Goal: Entertainment & Leisure: Browse casually

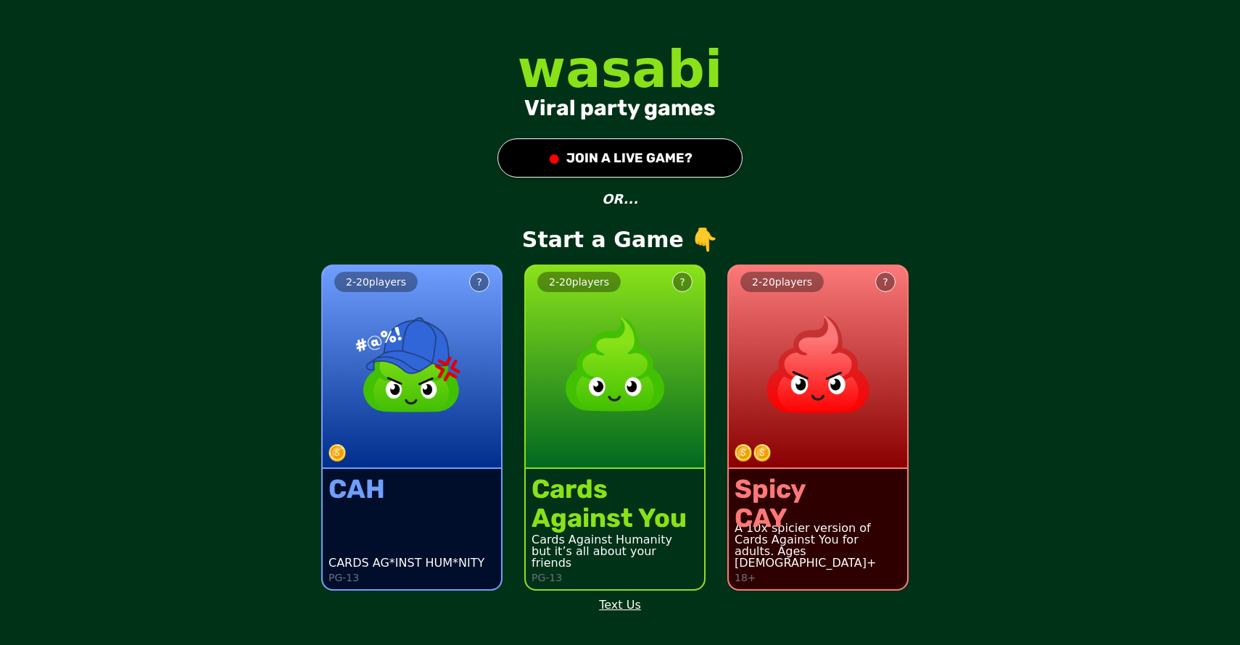
click at [629, 144] on button "● JOIN A LIVE GAME?" at bounding box center [619, 157] width 245 height 39
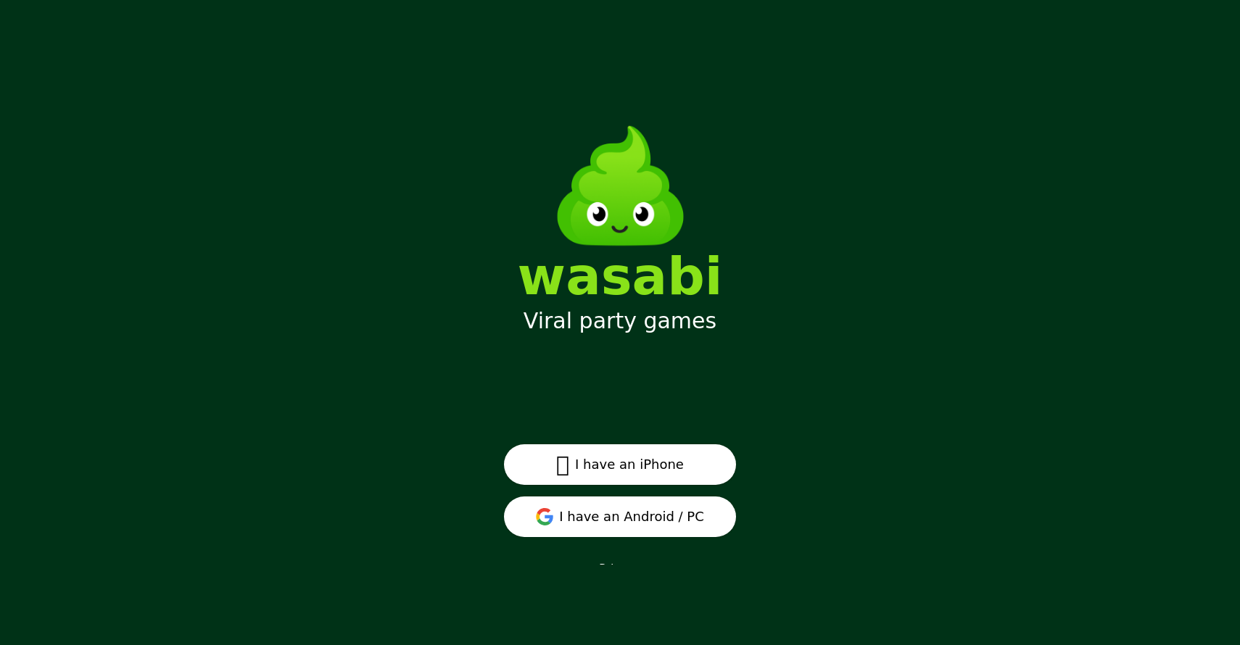
click at [645, 465] on button " I have an iPhone" at bounding box center [620, 464] width 232 height 41
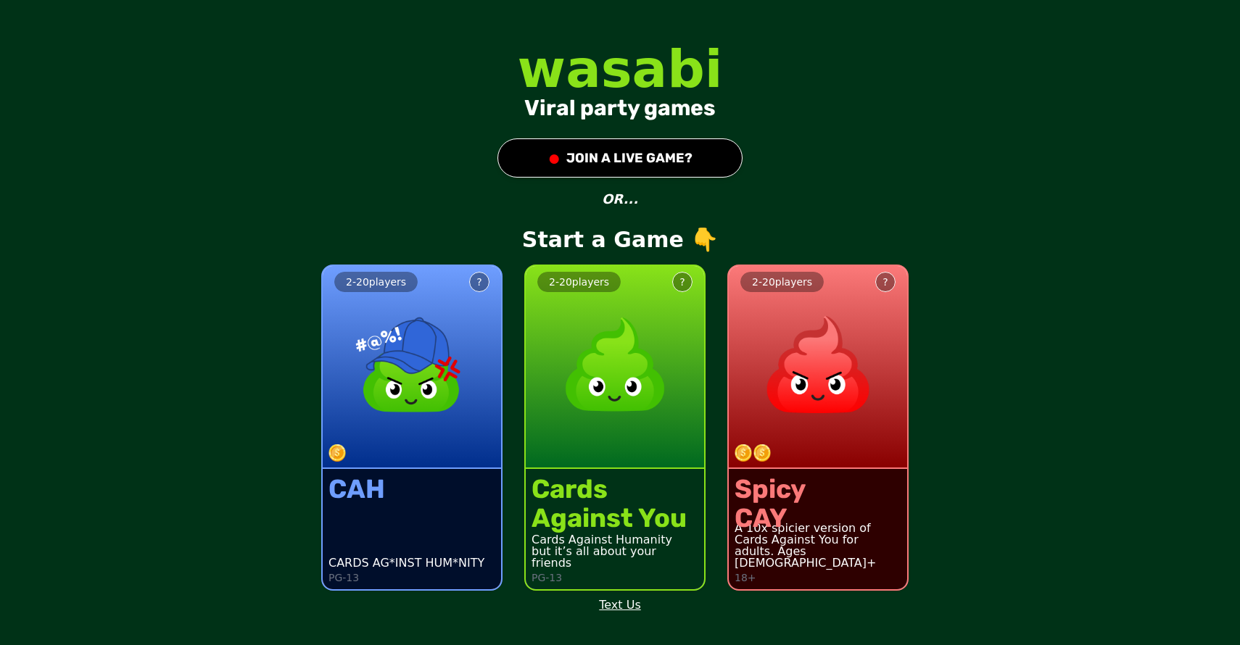
click at [642, 146] on button "● JOIN A LIVE GAME?" at bounding box center [619, 157] width 245 height 39
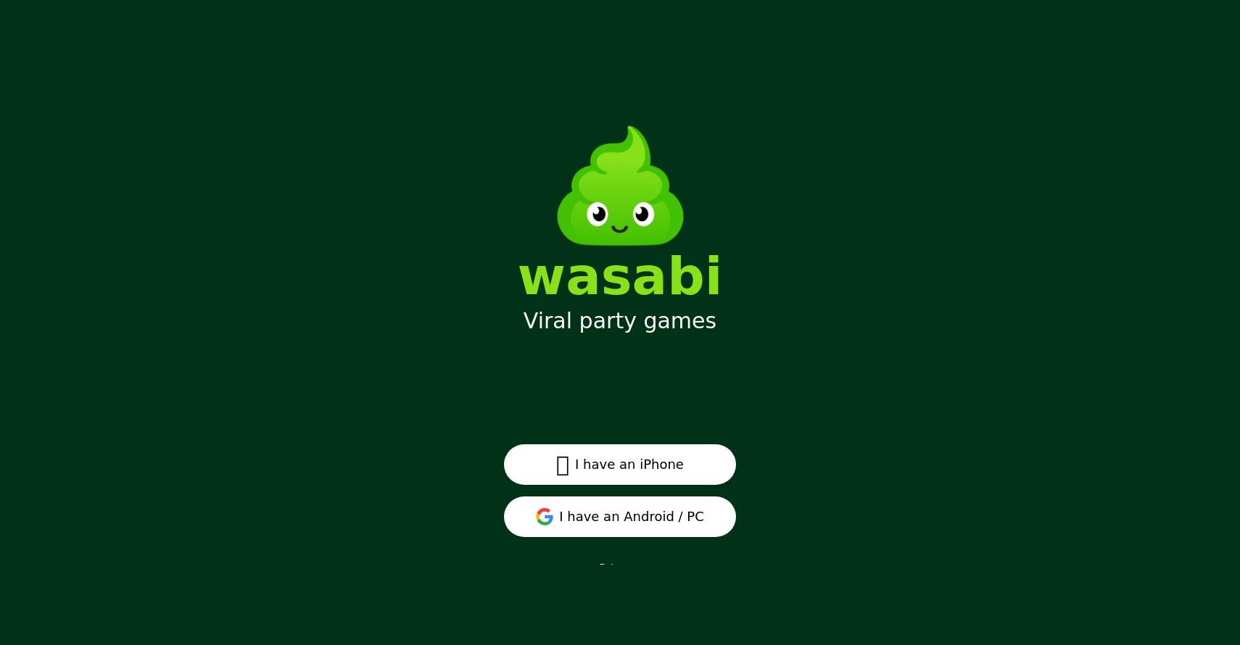
click at [658, 529] on button "I have an Android / PC" at bounding box center [620, 517] width 232 height 41
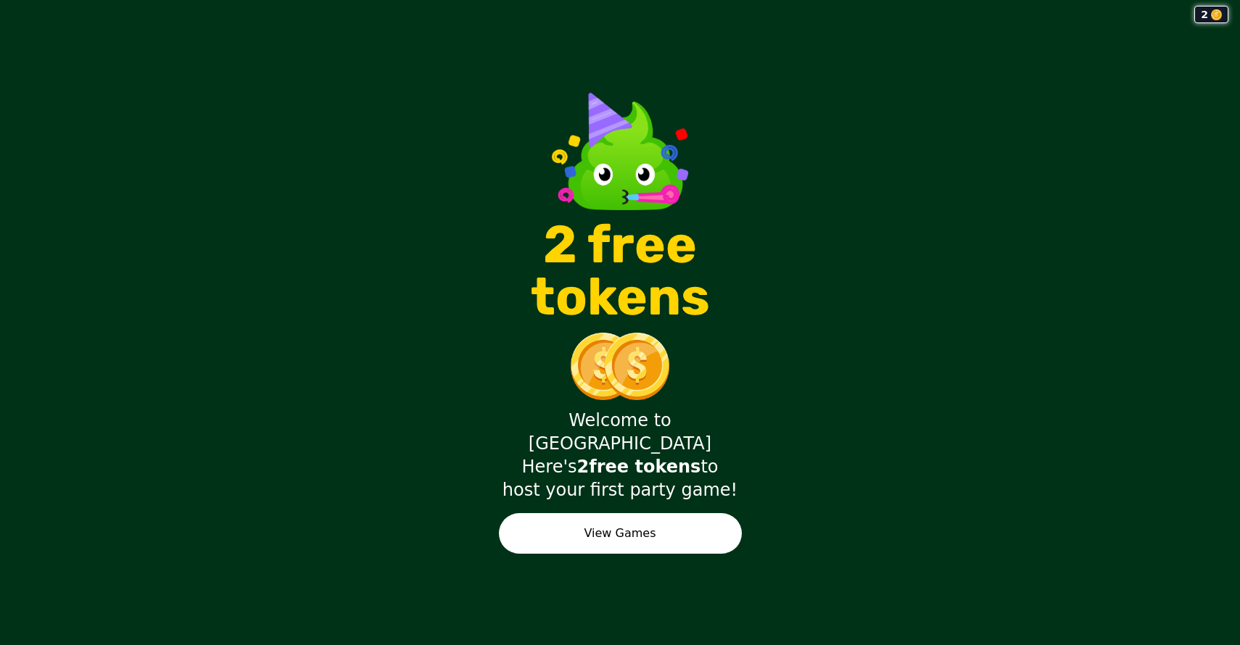
click at [591, 513] on button "View Games" at bounding box center [620, 533] width 243 height 41
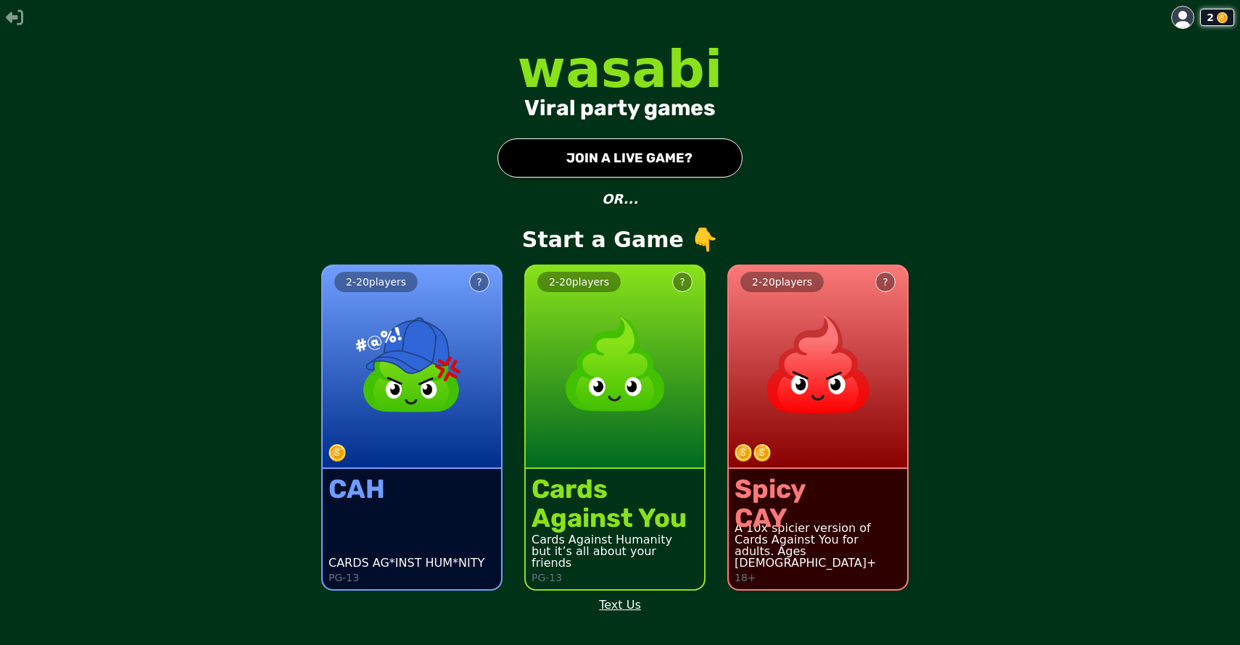
click at [637, 170] on button "● JOIN A LIVE GAME?" at bounding box center [619, 157] width 245 height 39
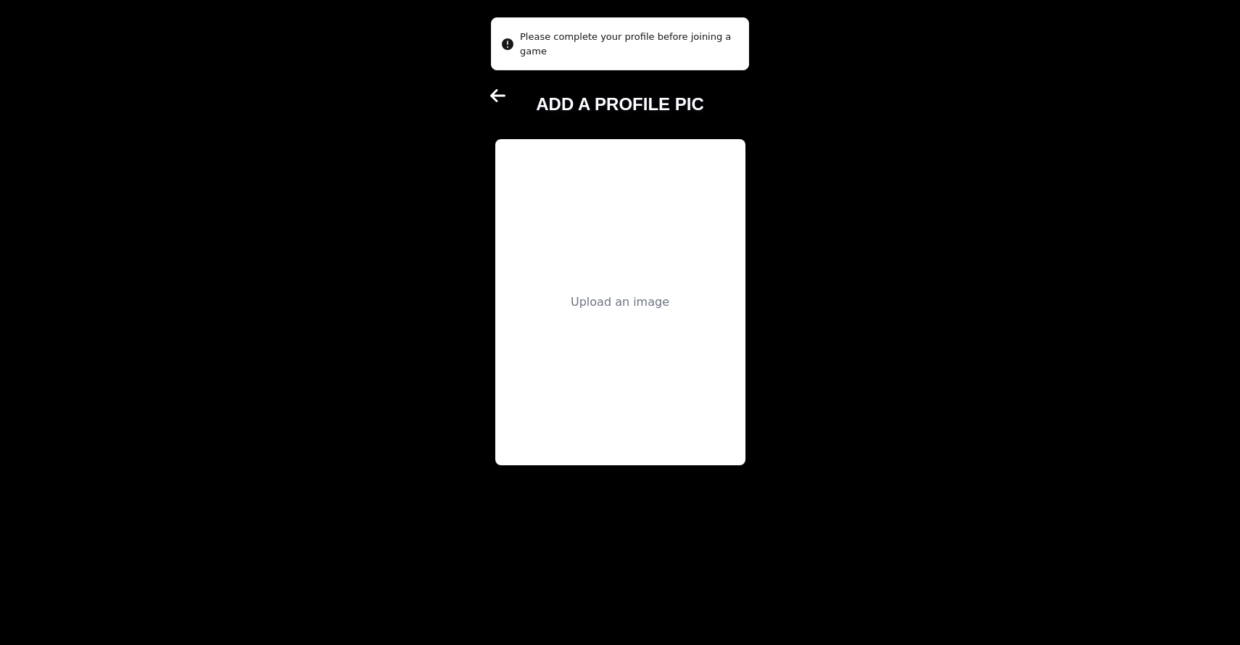
click at [633, 255] on div "Upload an image" at bounding box center [620, 302] width 250 height 326
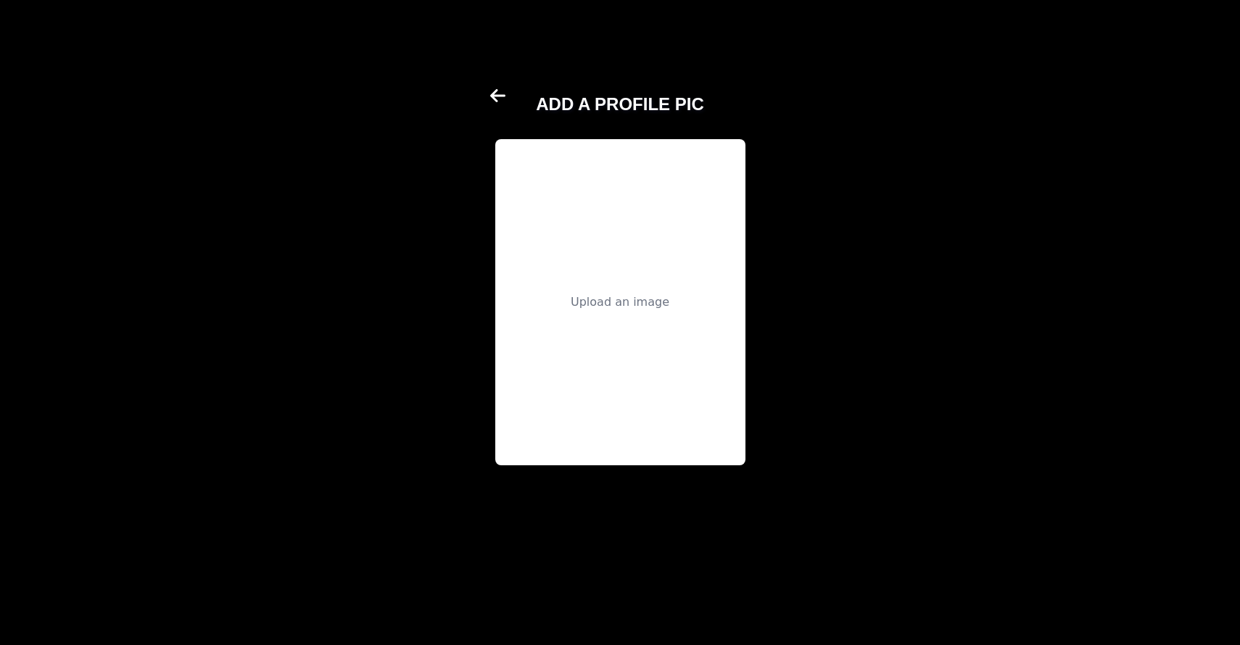
click at [725, 364] on div "Upload an image" at bounding box center [620, 302] width 250 height 326
click at [658, 323] on div "Upload an image" at bounding box center [620, 302] width 250 height 326
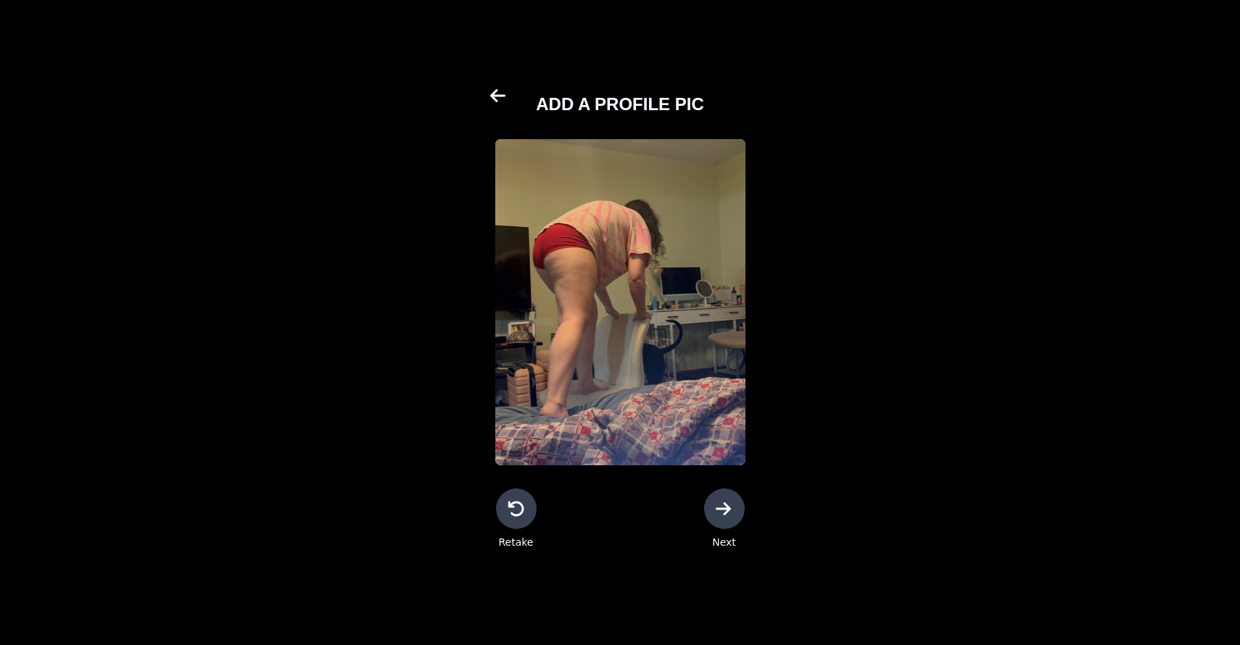
click at [722, 505] on icon at bounding box center [724, 508] width 17 height 17
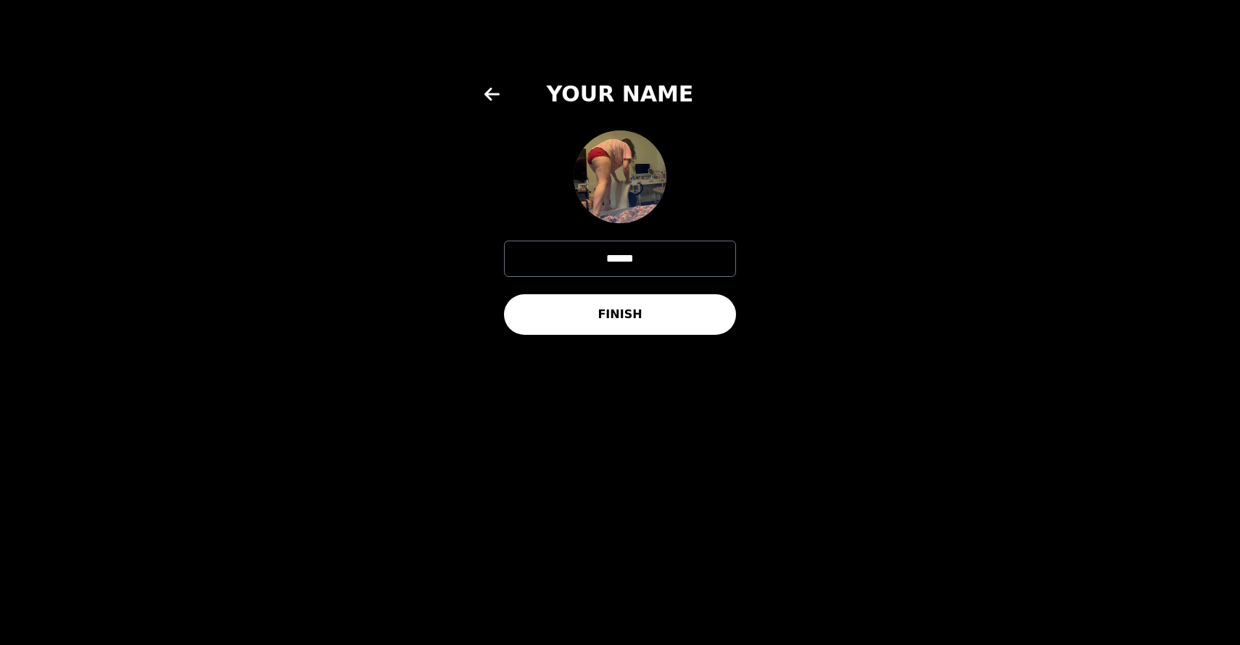
click at [616, 188] on img at bounding box center [619, 176] width 93 height 93
click at [653, 267] on input "******" at bounding box center [620, 259] width 232 height 36
type input "*"
type input "******"
click at [699, 330] on button "FINISH" at bounding box center [620, 314] width 232 height 41
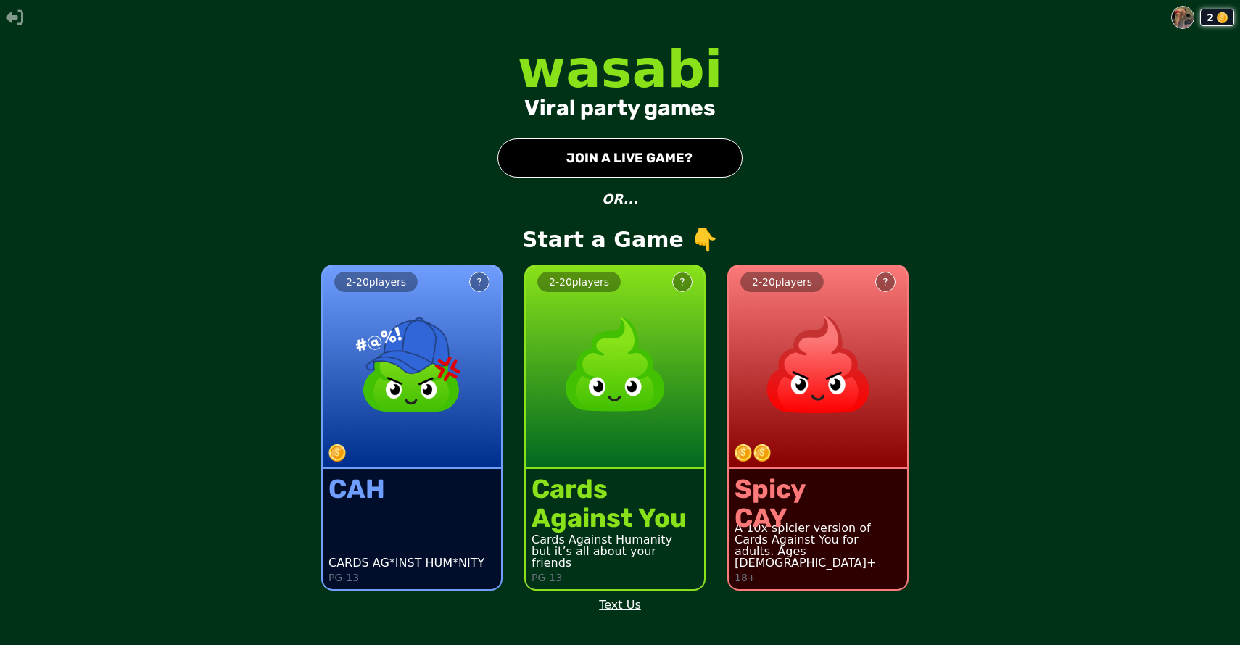
click at [651, 141] on button "● JOIN A LIVE GAME?" at bounding box center [619, 157] width 245 height 39
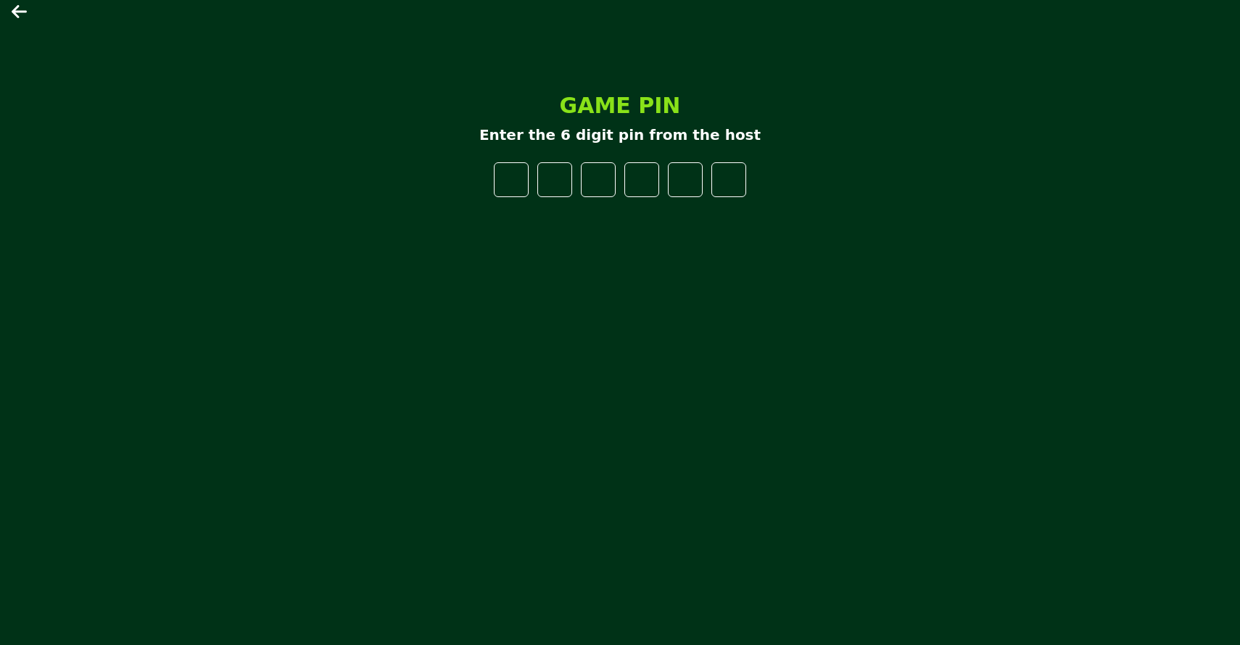
type input "*"
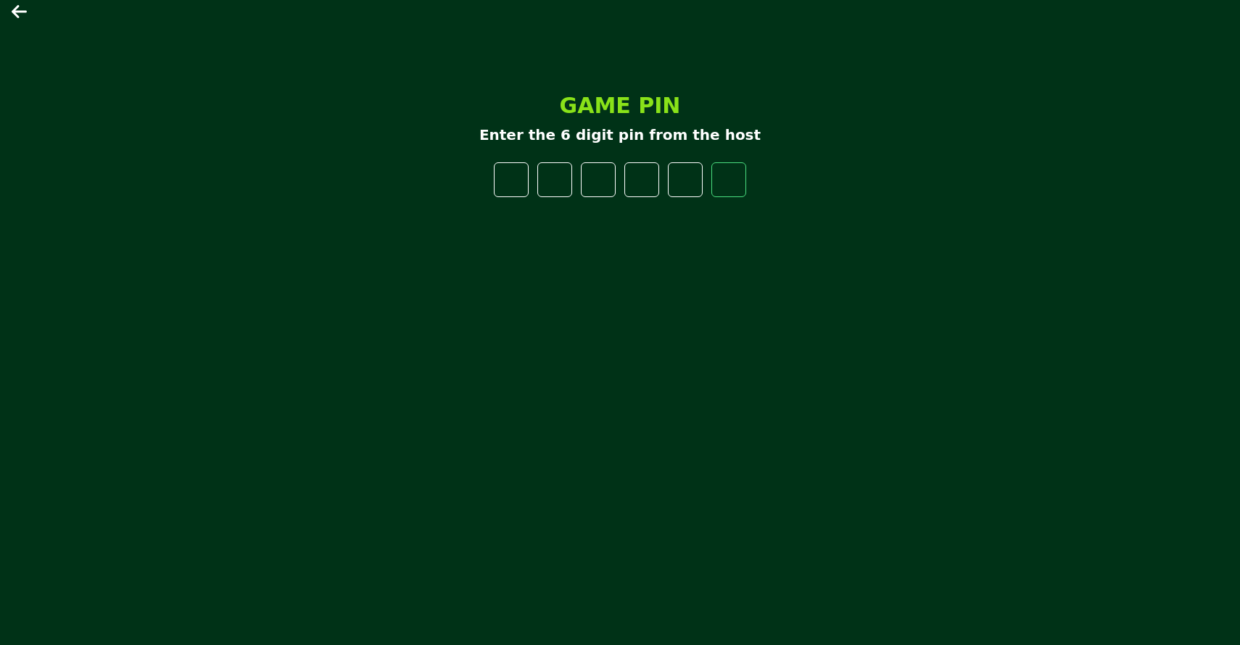
type input "*"
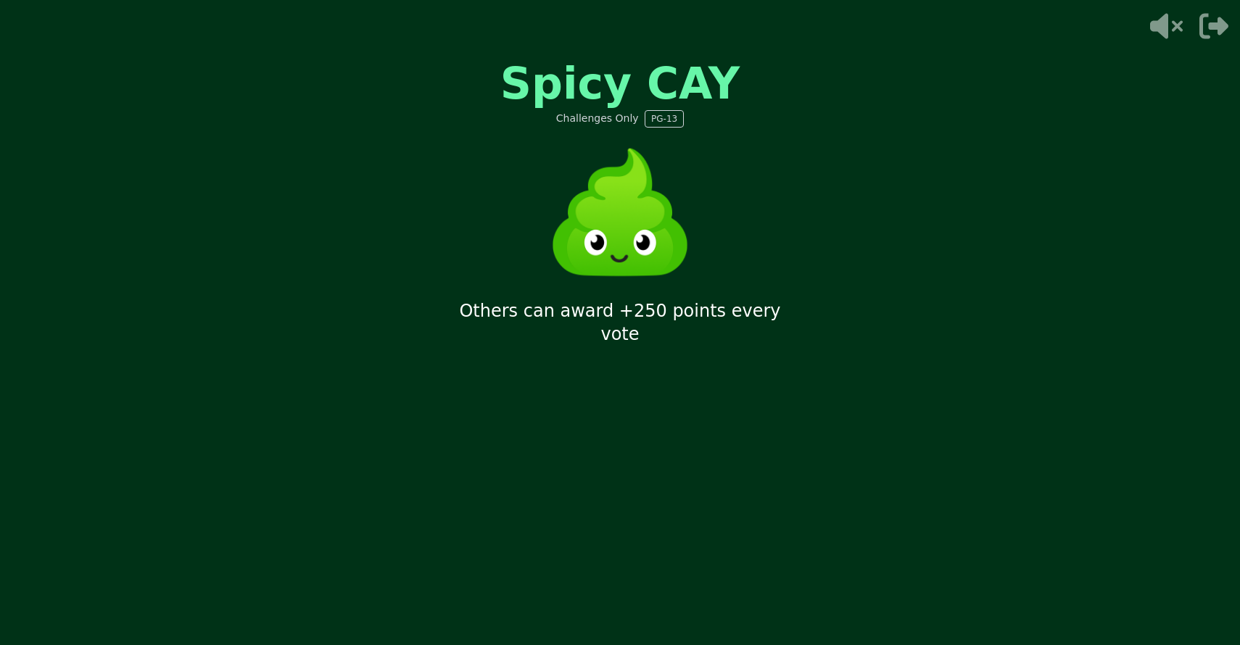
click at [1165, 32] on icon at bounding box center [1166, 26] width 33 height 25
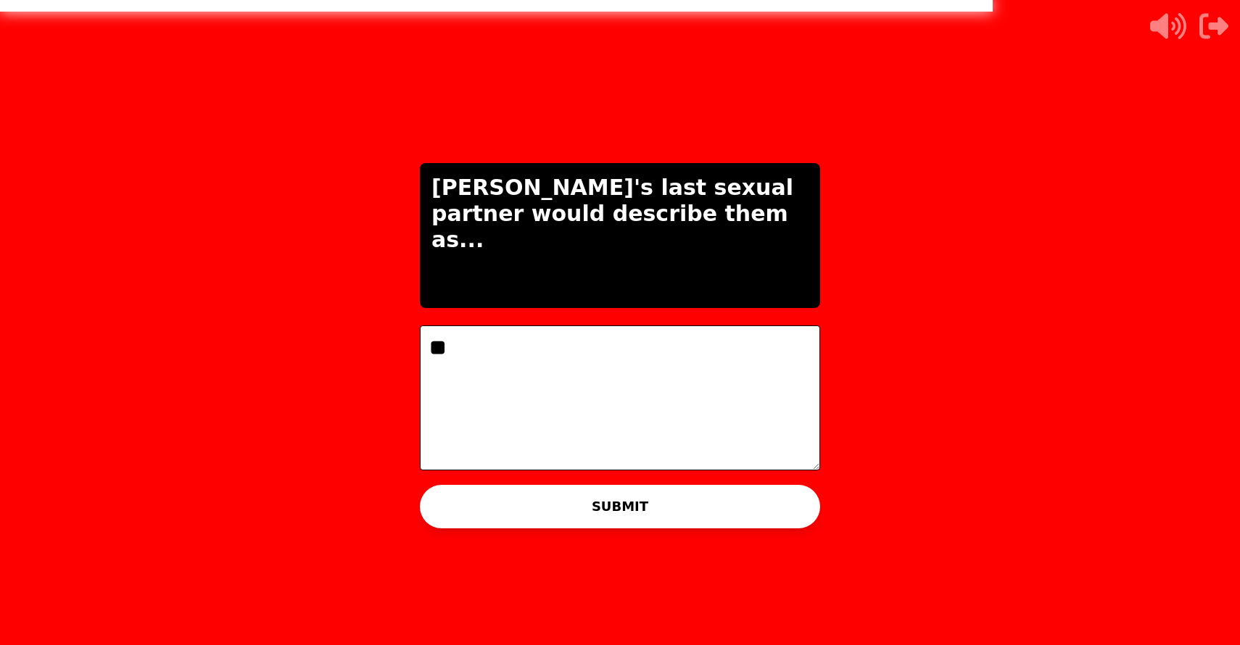
type textarea "*"
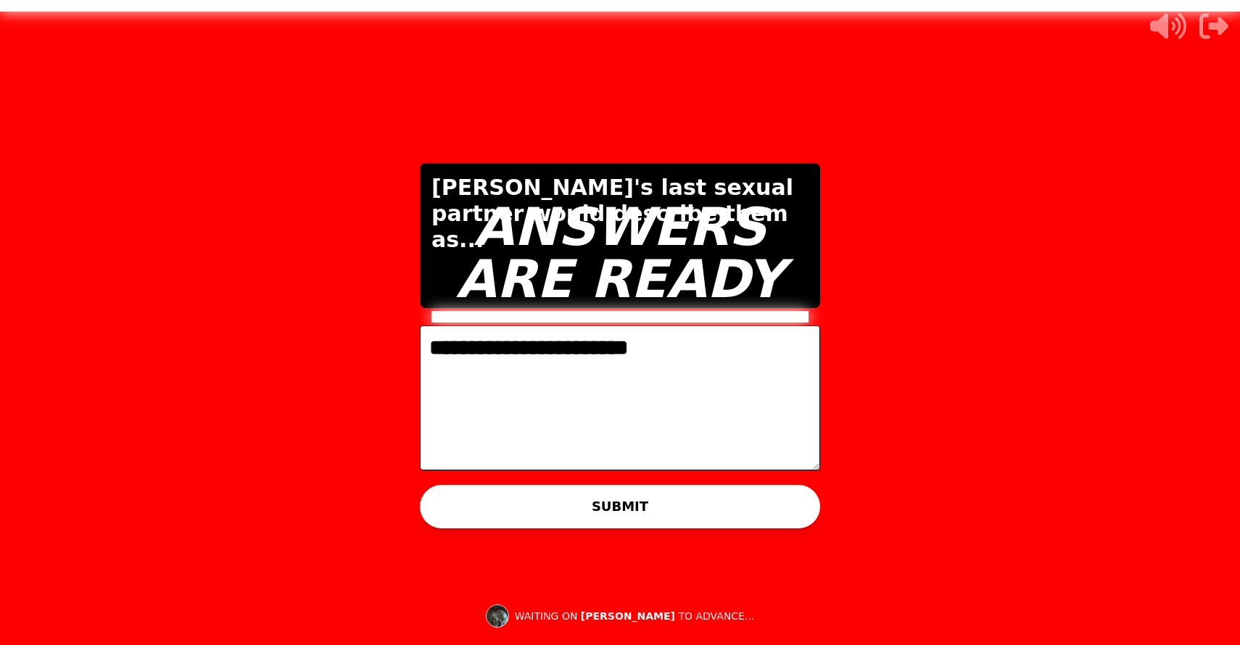
type textarea "**********"
click at [1077, 361] on video at bounding box center [620, 322] width 1240 height 645
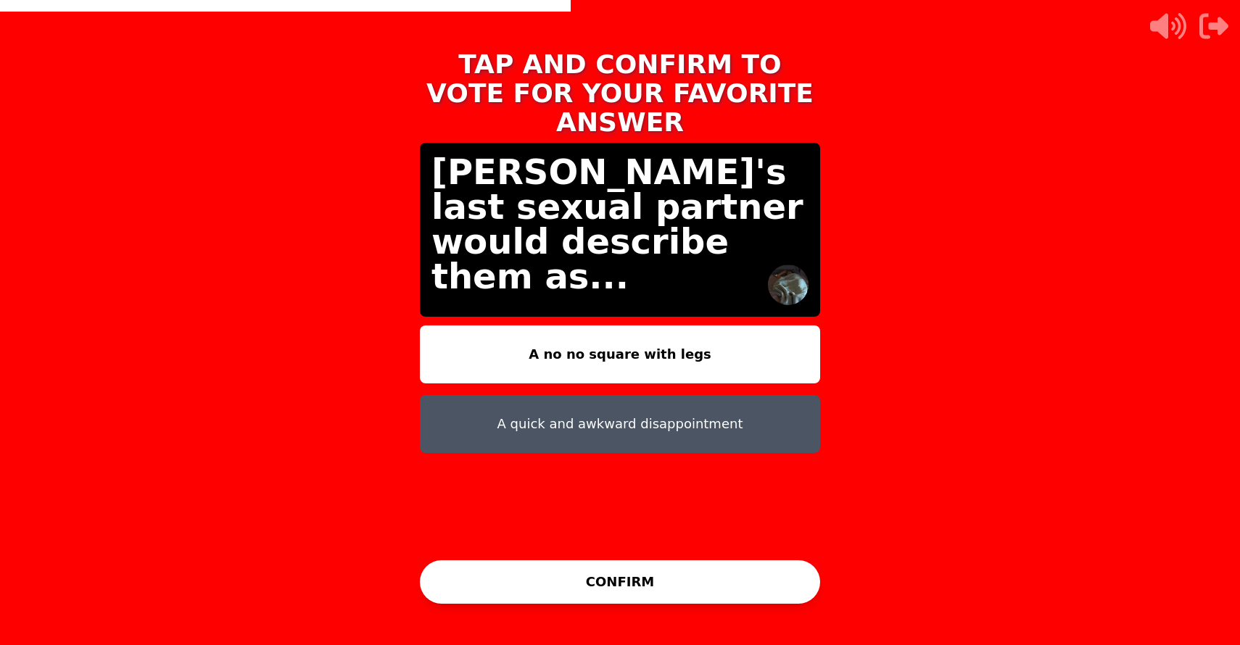
click at [489, 395] on button "A quick and awkward disappointment" at bounding box center [620, 424] width 400 height 58
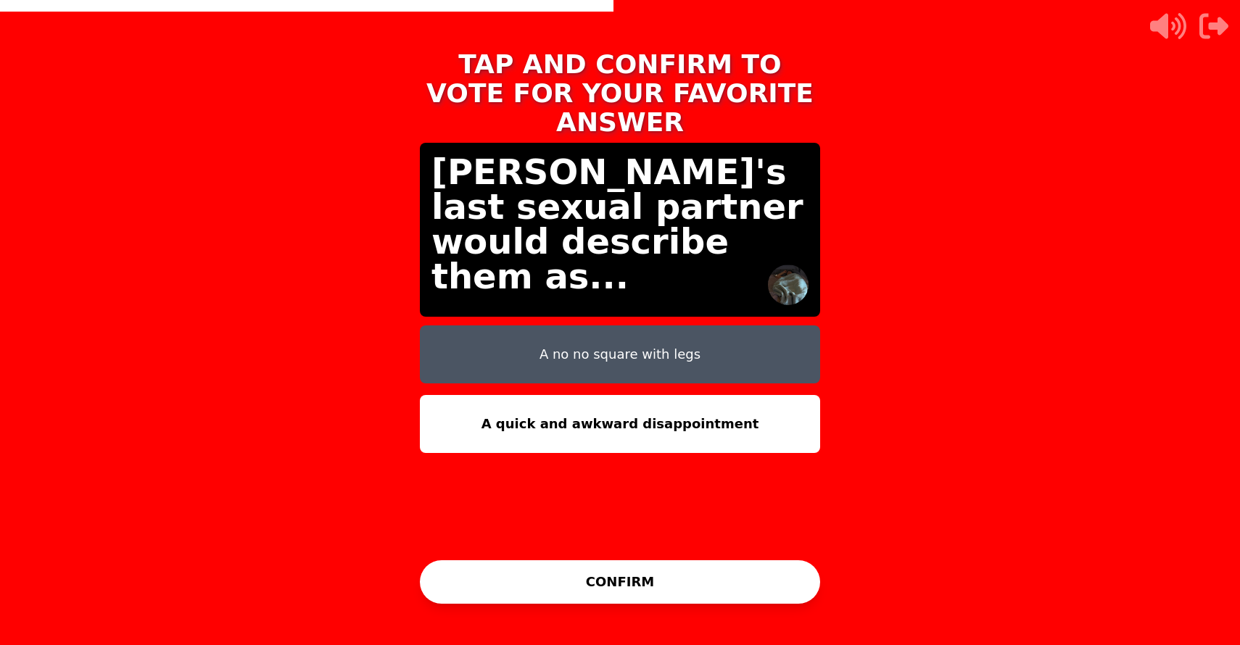
click at [501, 343] on button "A no no square with legs" at bounding box center [620, 355] width 400 height 58
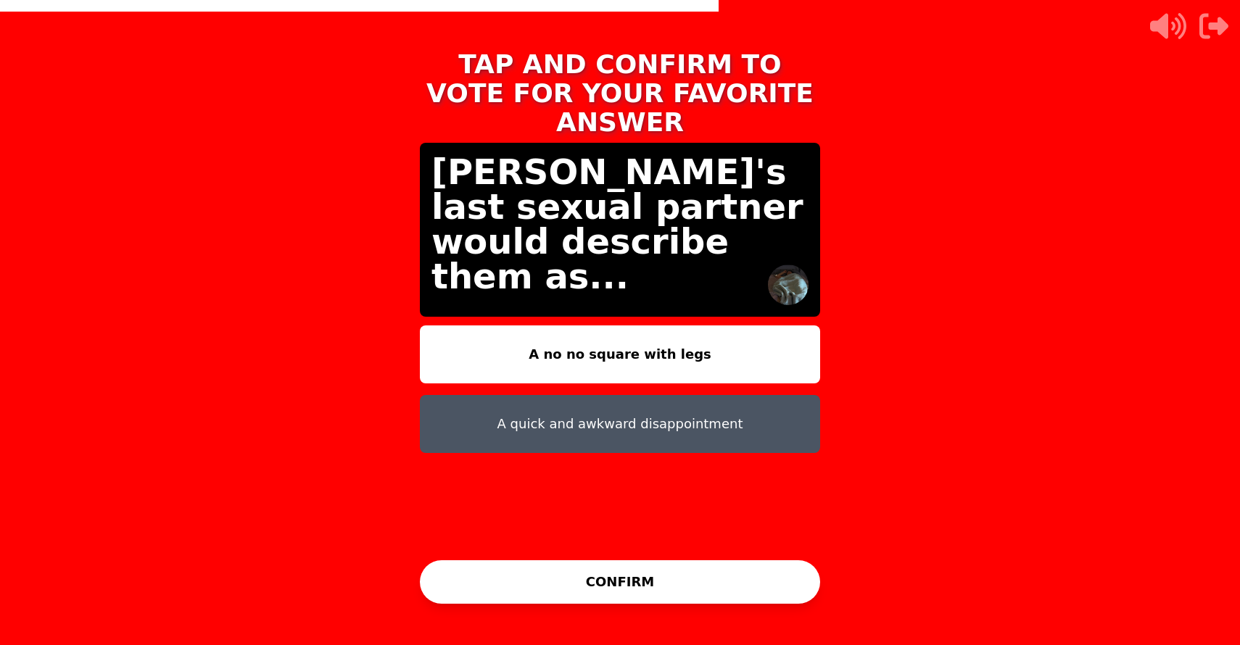
click at [634, 574] on button "CONFIRM" at bounding box center [620, 581] width 400 height 43
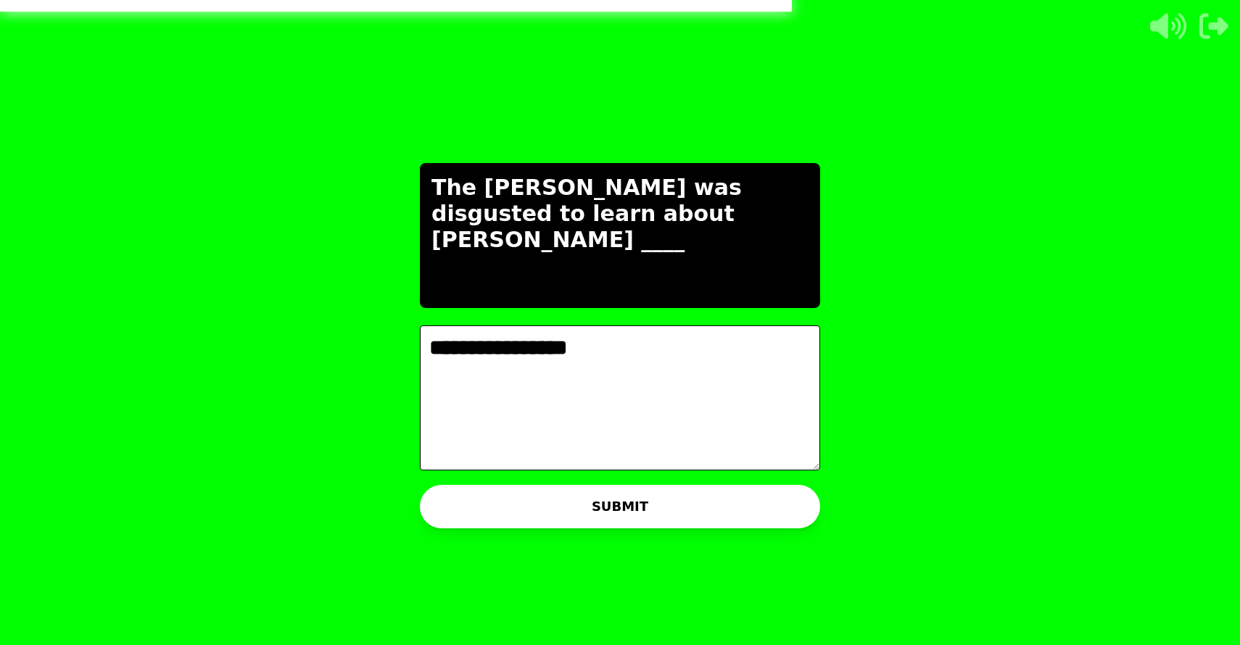
type textarea "**********"
click at [662, 522] on button "SUBMIT" at bounding box center [620, 506] width 400 height 43
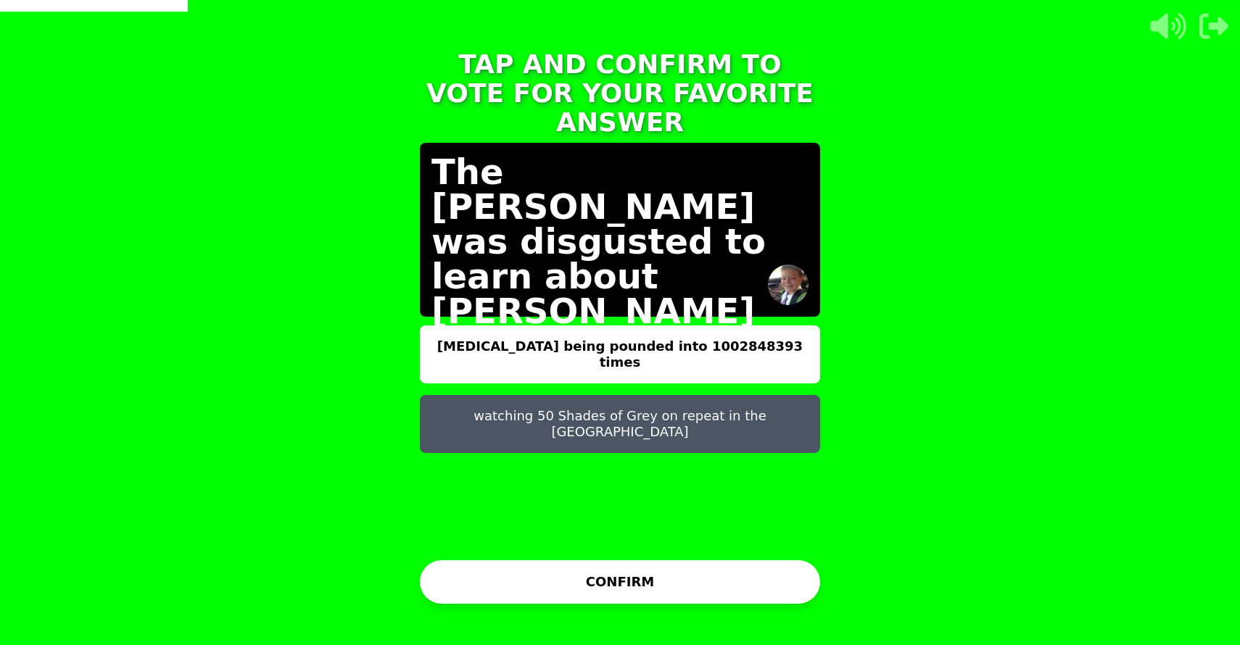
click at [684, 569] on button "CONFIRM" at bounding box center [620, 581] width 400 height 43
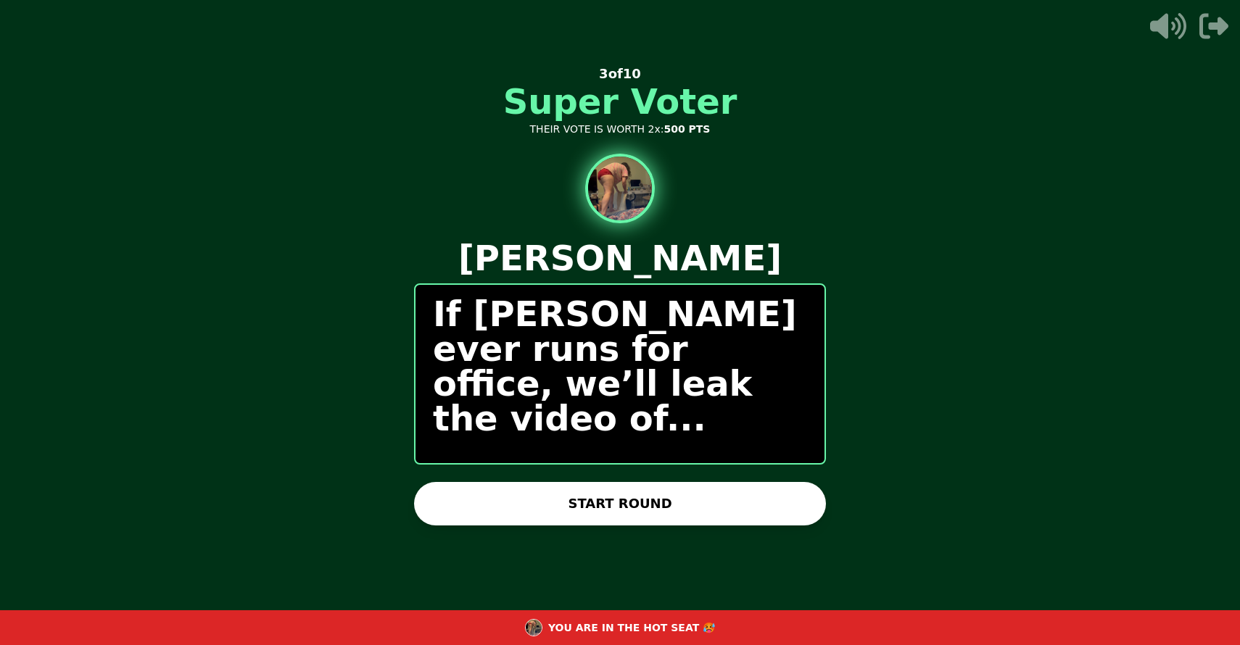
click at [768, 508] on button "START ROUND" at bounding box center [620, 503] width 412 height 43
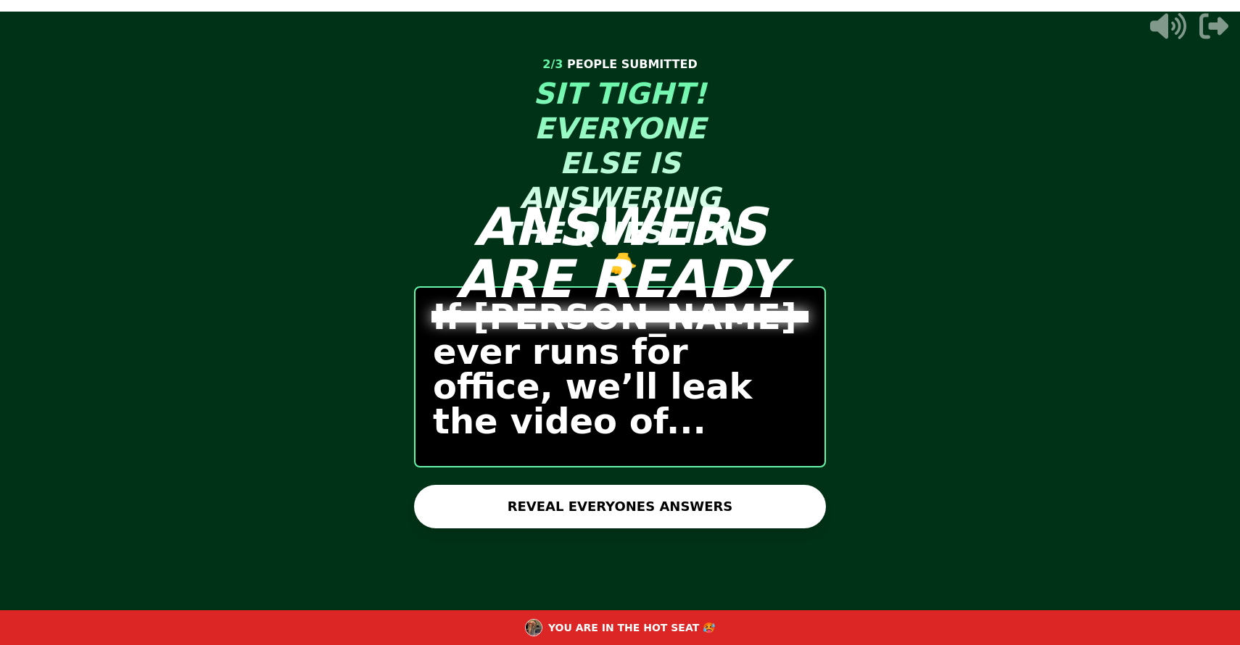
click at [703, 517] on button "REVEAL EVERYONES ANSWERS" at bounding box center [620, 506] width 412 height 43
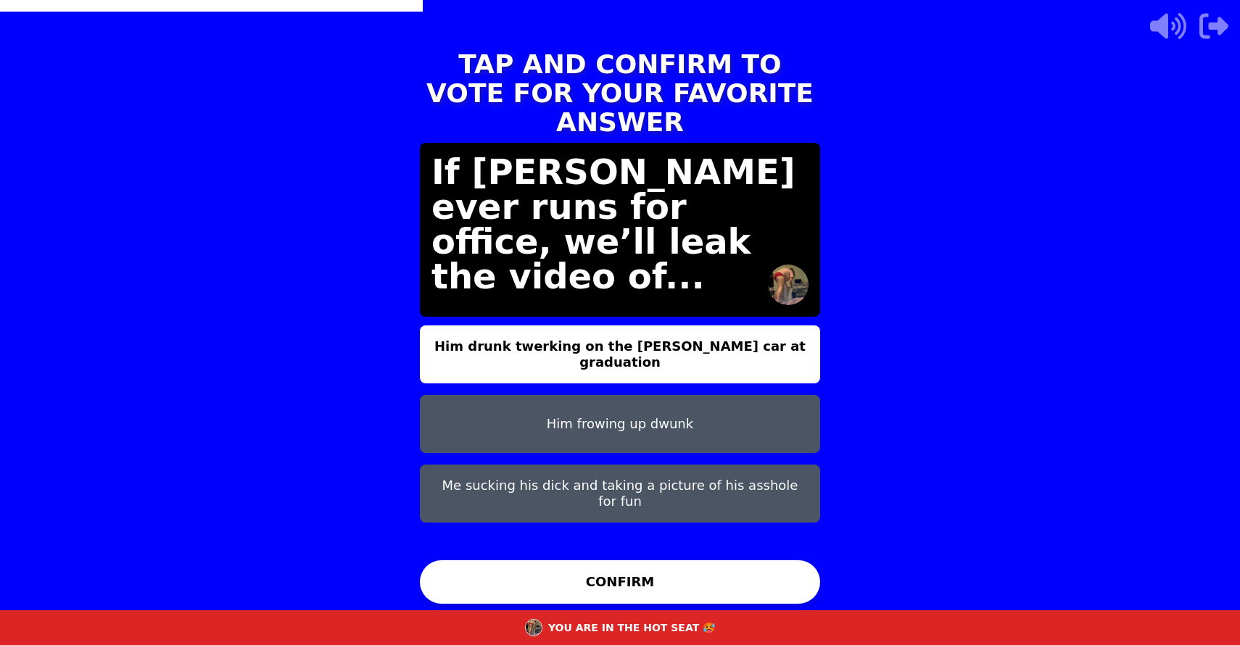
click at [650, 474] on button "Me sucking his dick and taking a picture of his asshole for fun" at bounding box center [620, 494] width 400 height 58
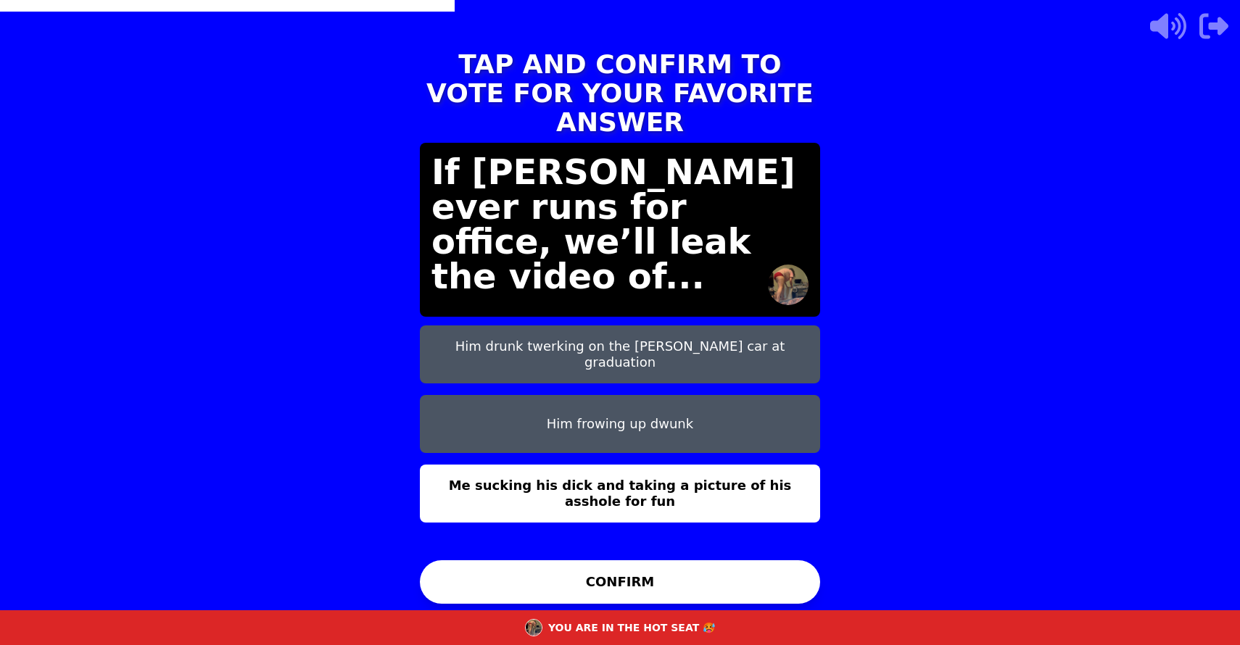
click at [637, 576] on button "CONFIRM" at bounding box center [620, 581] width 400 height 43
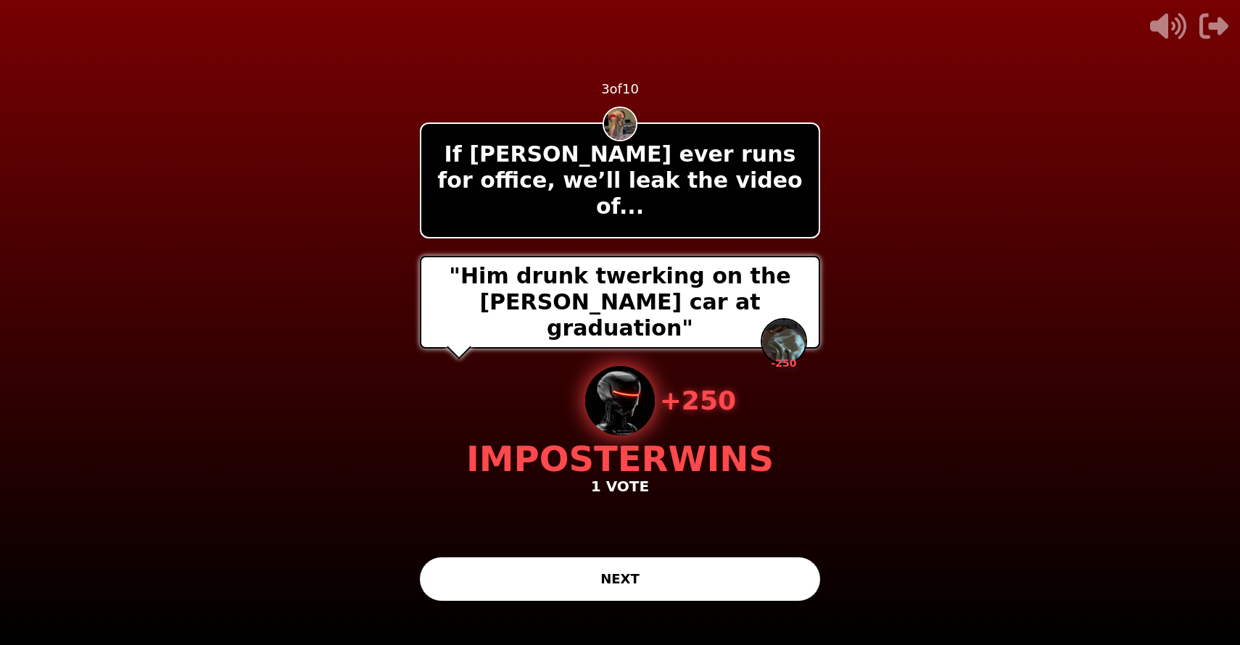
click at [664, 590] on button "NEXT" at bounding box center [620, 579] width 400 height 43
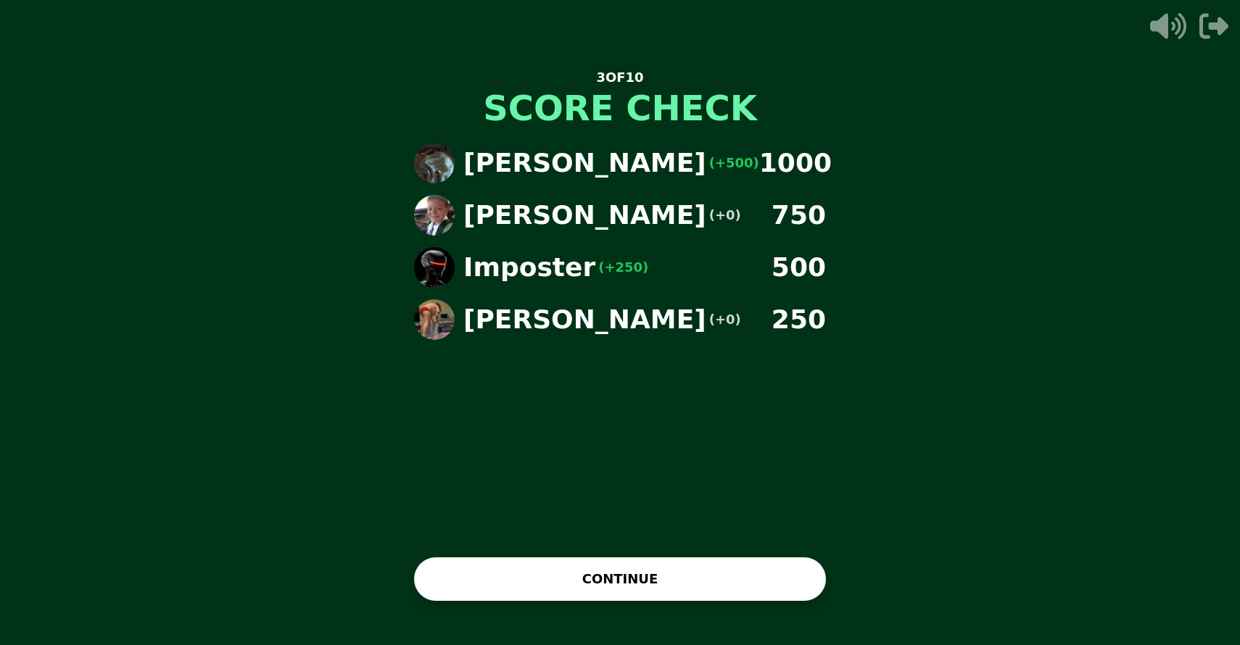
click at [616, 571] on button "CONTINUE" at bounding box center [620, 579] width 412 height 43
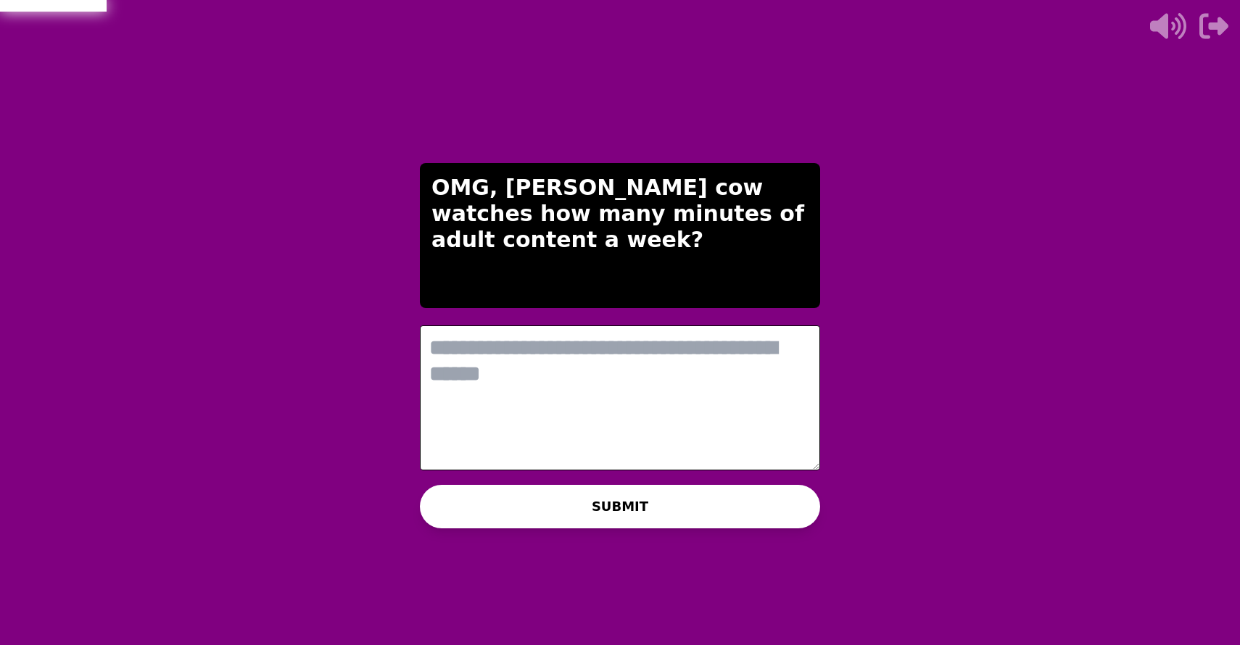
click at [636, 415] on textarea at bounding box center [620, 398] width 400 height 145
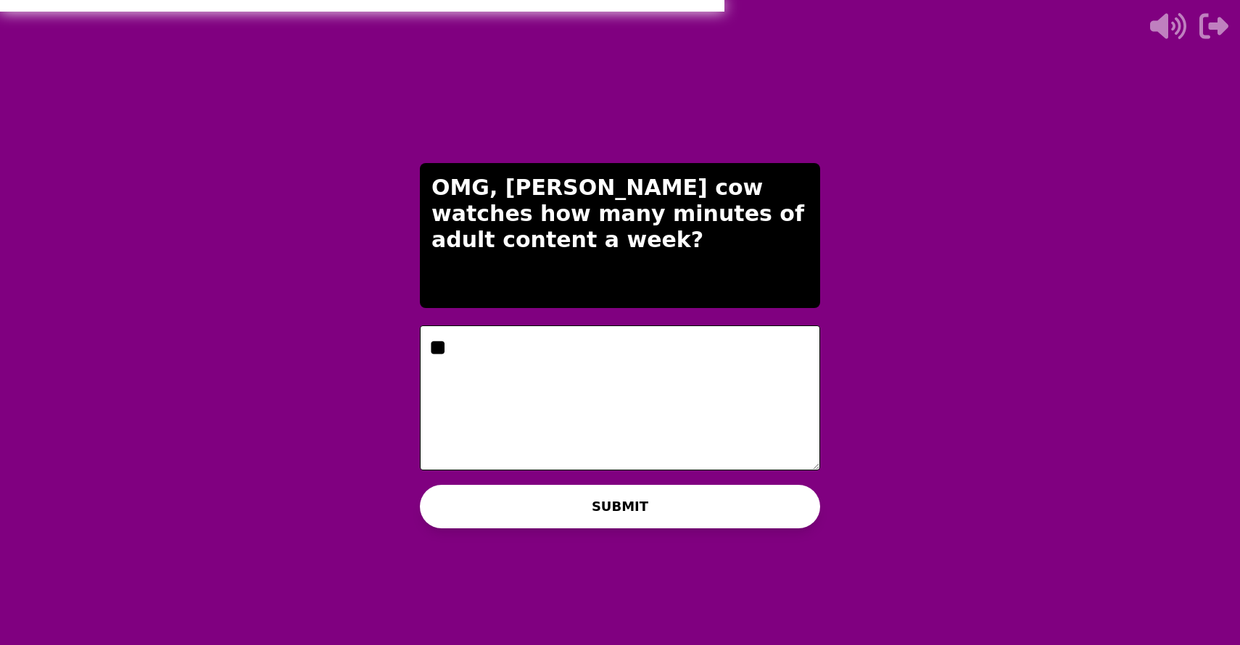
type textarea "*"
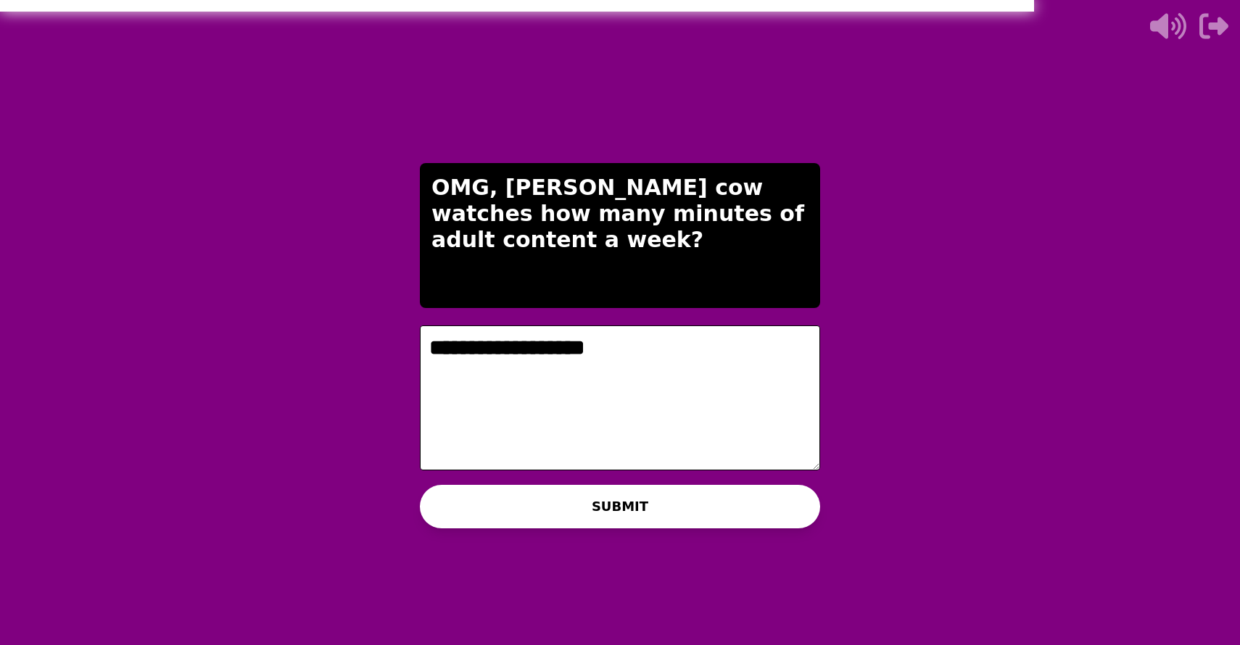
type textarea "**********"
click at [646, 512] on button "SUBMIT" at bounding box center [620, 506] width 400 height 43
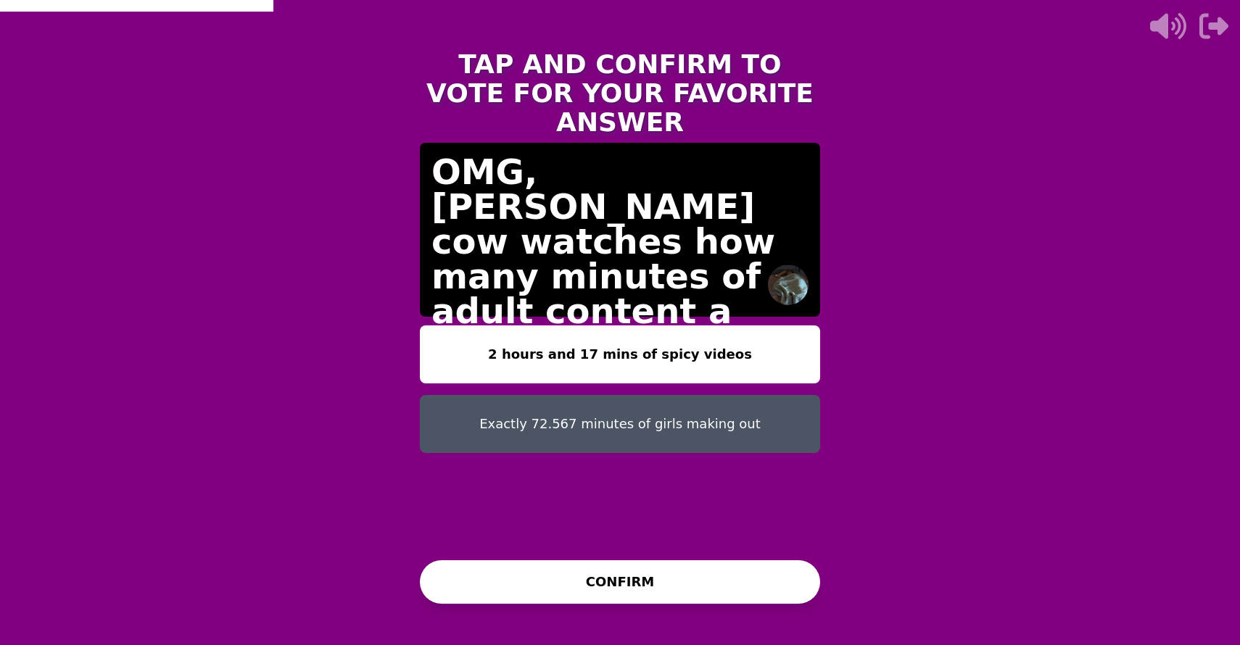
click at [638, 395] on button "Exactly 72.567 minutes of girls making out" at bounding box center [620, 424] width 400 height 58
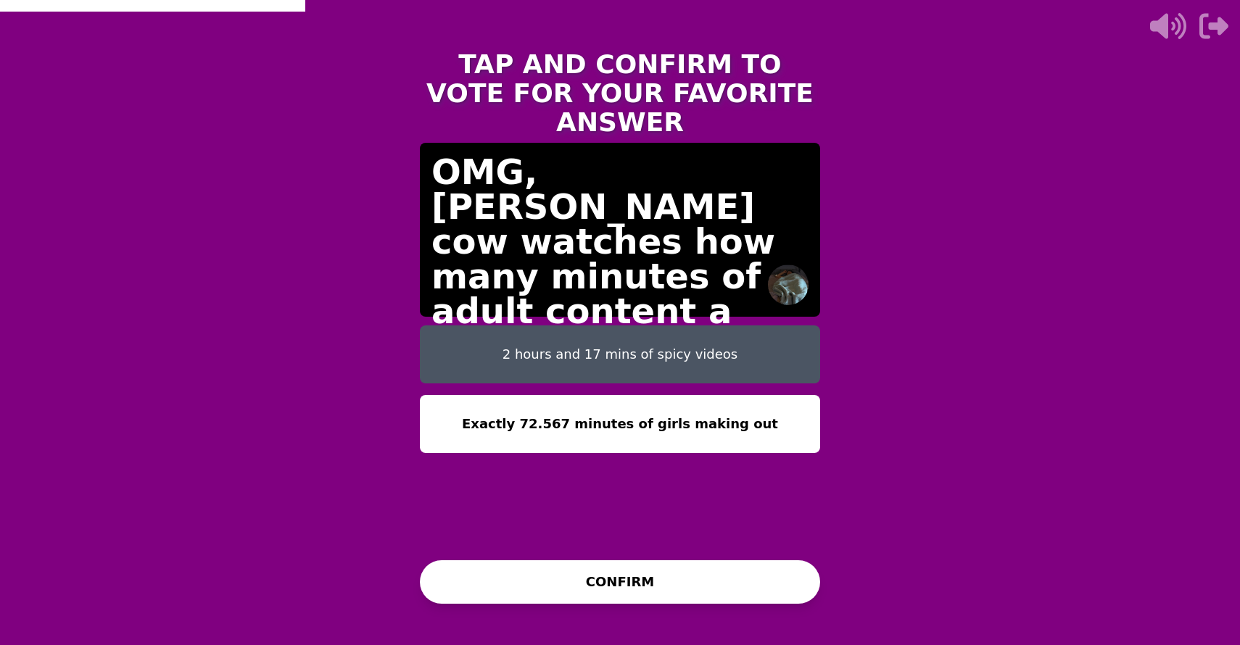
click at [641, 571] on button "CONFIRM" at bounding box center [620, 581] width 400 height 43
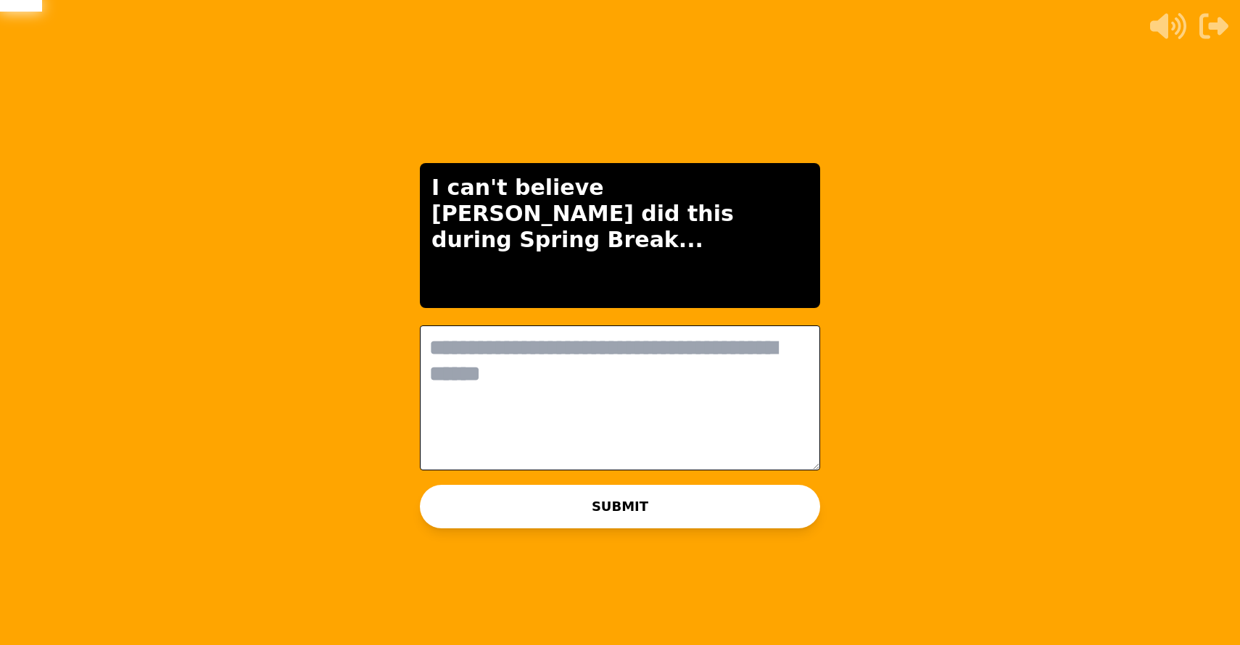
click at [660, 409] on textarea at bounding box center [620, 398] width 400 height 145
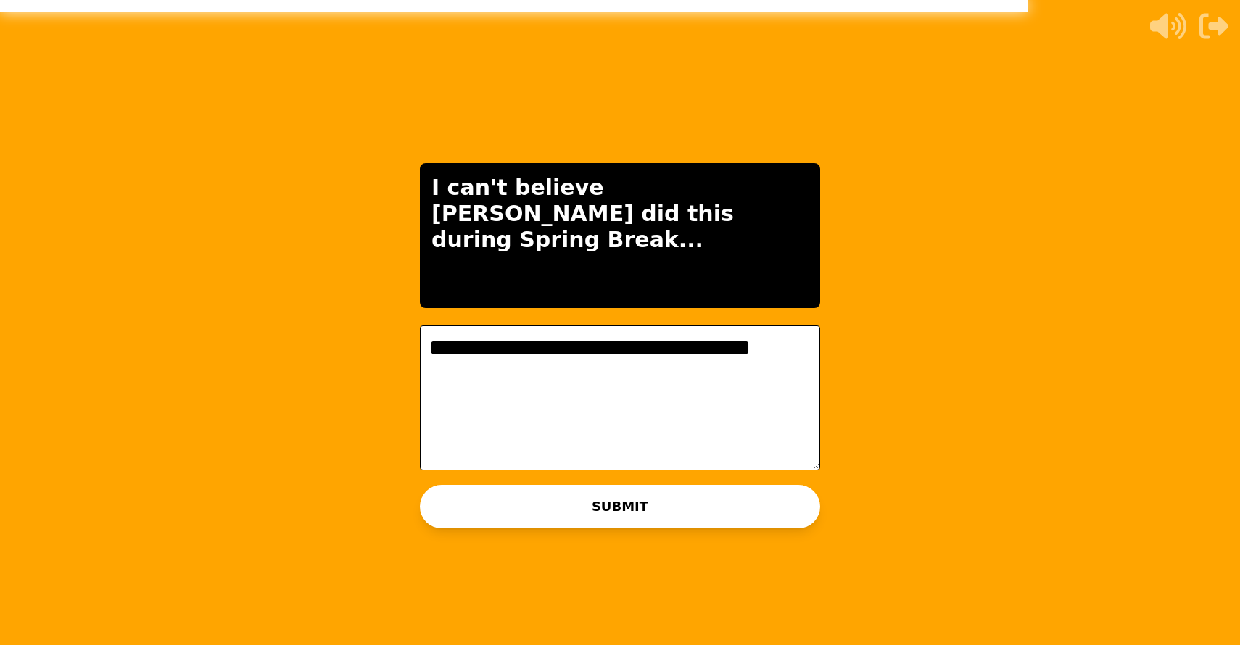
type textarea "**********"
click at [673, 514] on button "SUBMIT" at bounding box center [620, 506] width 400 height 43
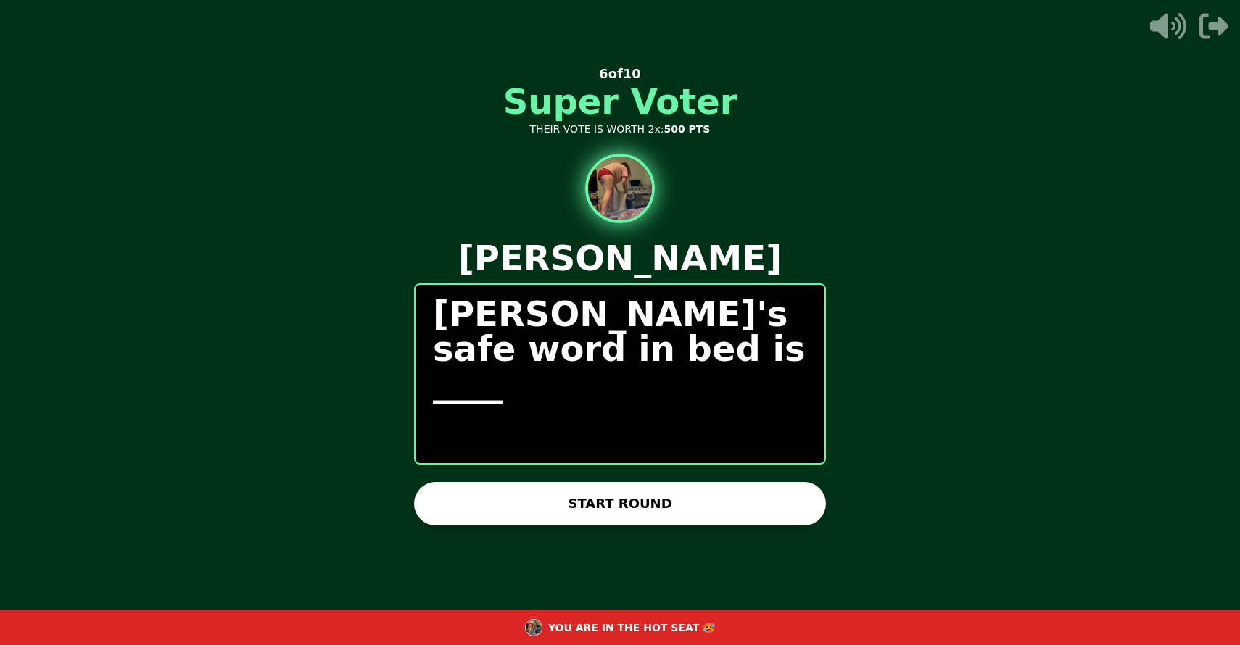
click at [663, 505] on button "START ROUND" at bounding box center [620, 503] width 412 height 43
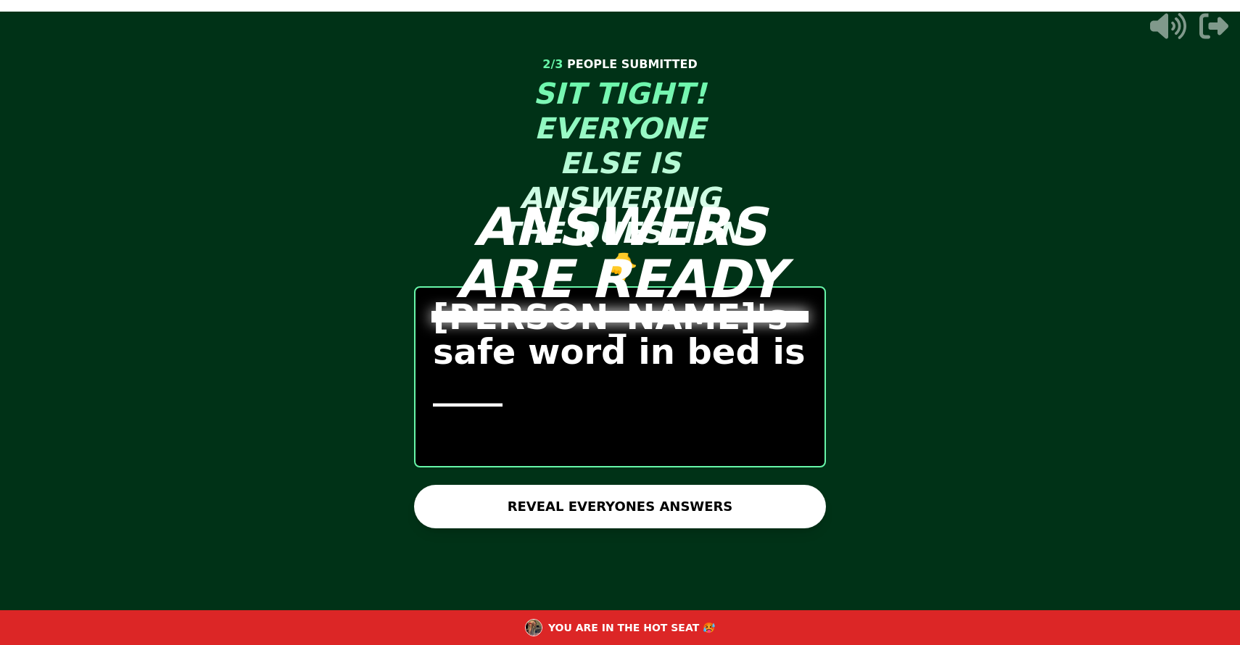
click at [751, 507] on button "REVEAL EVERYONES ANSWERS" at bounding box center [620, 506] width 412 height 43
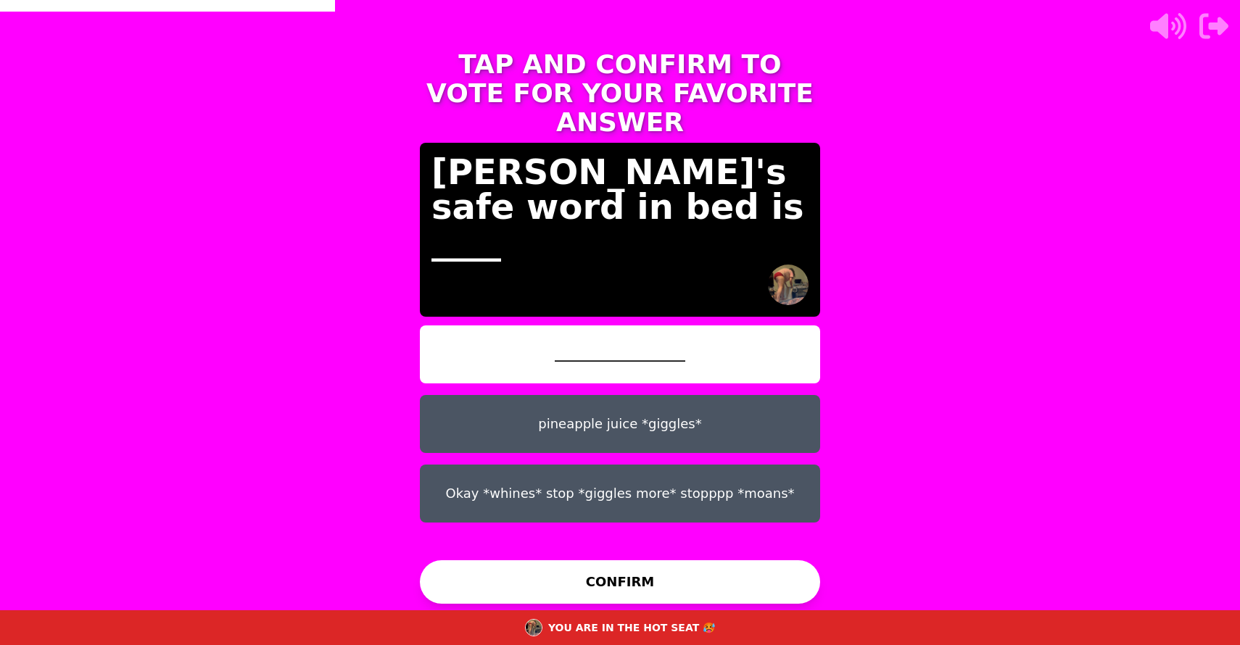
click at [660, 486] on button "Okay *whines* stop *giggles more* stopppp *moans*" at bounding box center [620, 494] width 400 height 58
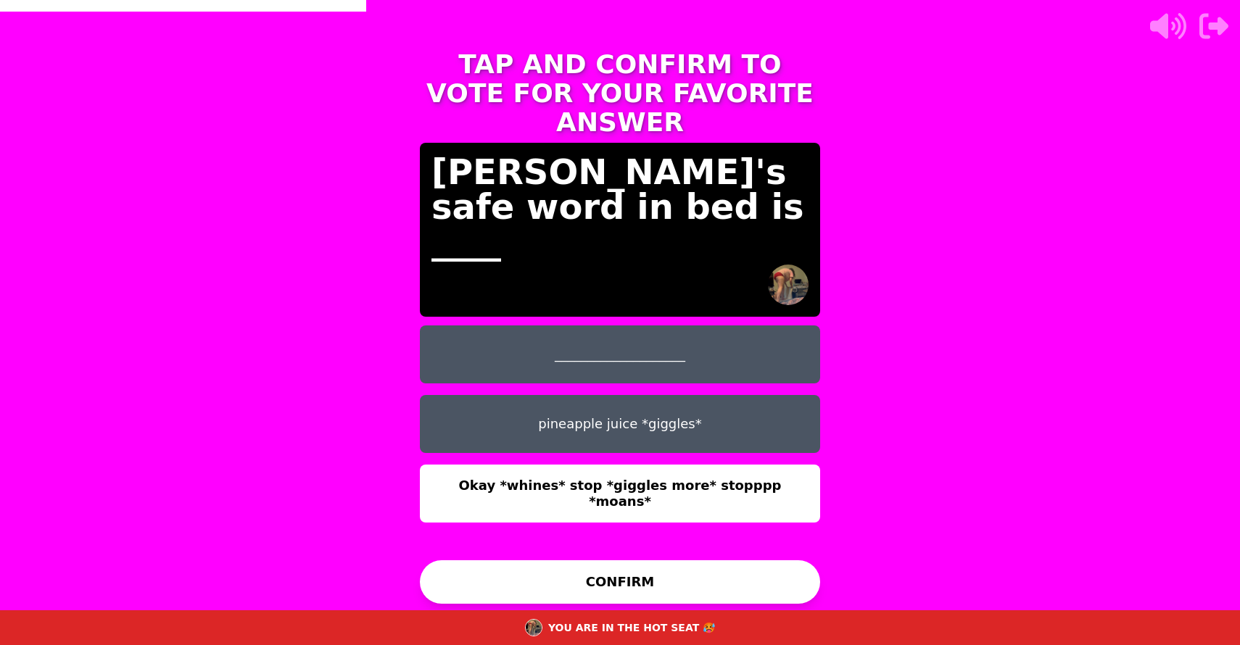
click at [652, 579] on button "CONFIRM" at bounding box center [620, 581] width 400 height 43
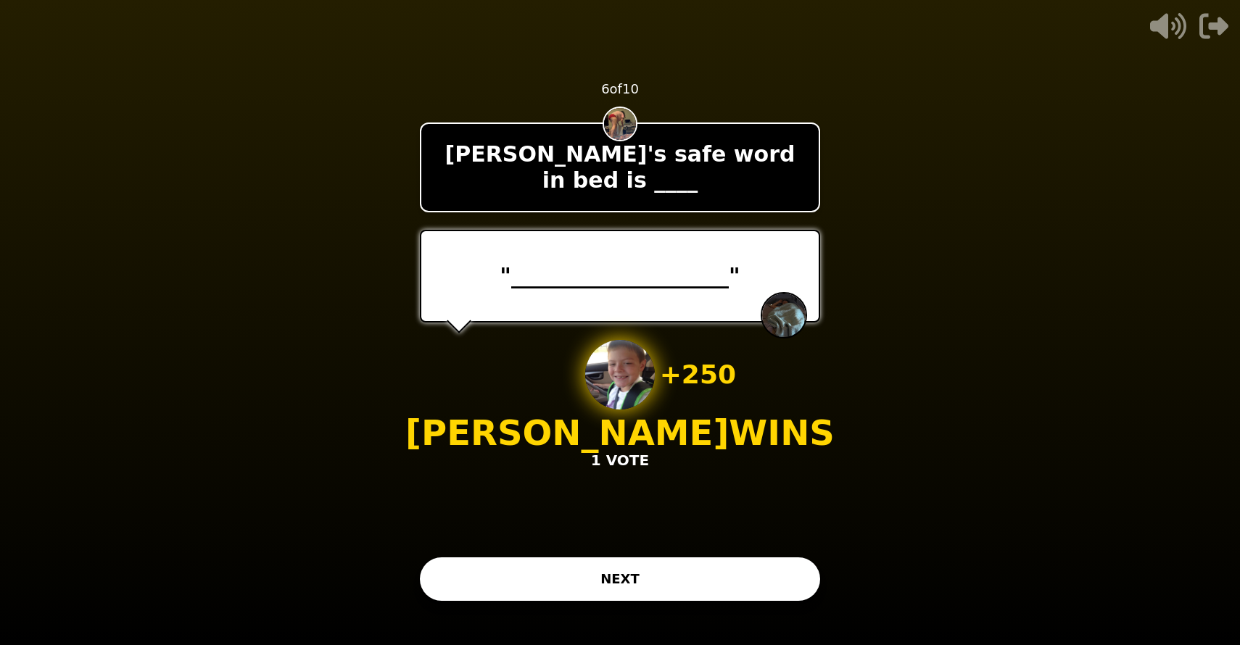
click at [574, 579] on button "NEXT" at bounding box center [620, 579] width 400 height 43
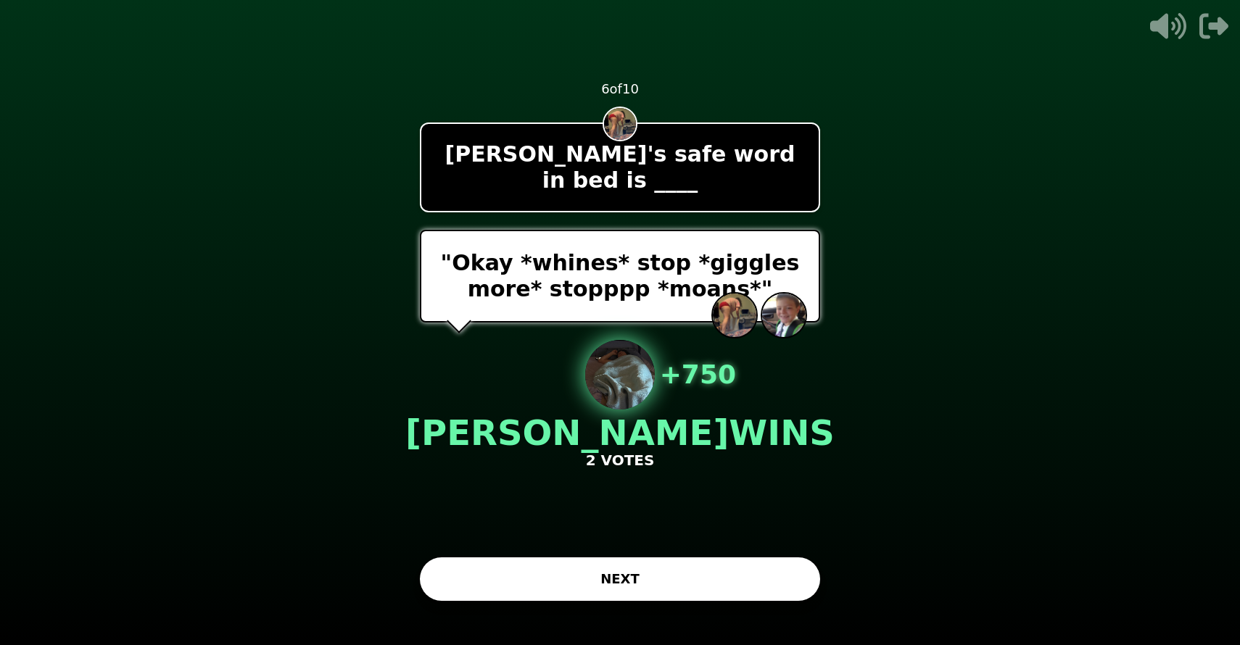
click at [680, 588] on button "NEXT" at bounding box center [620, 579] width 400 height 43
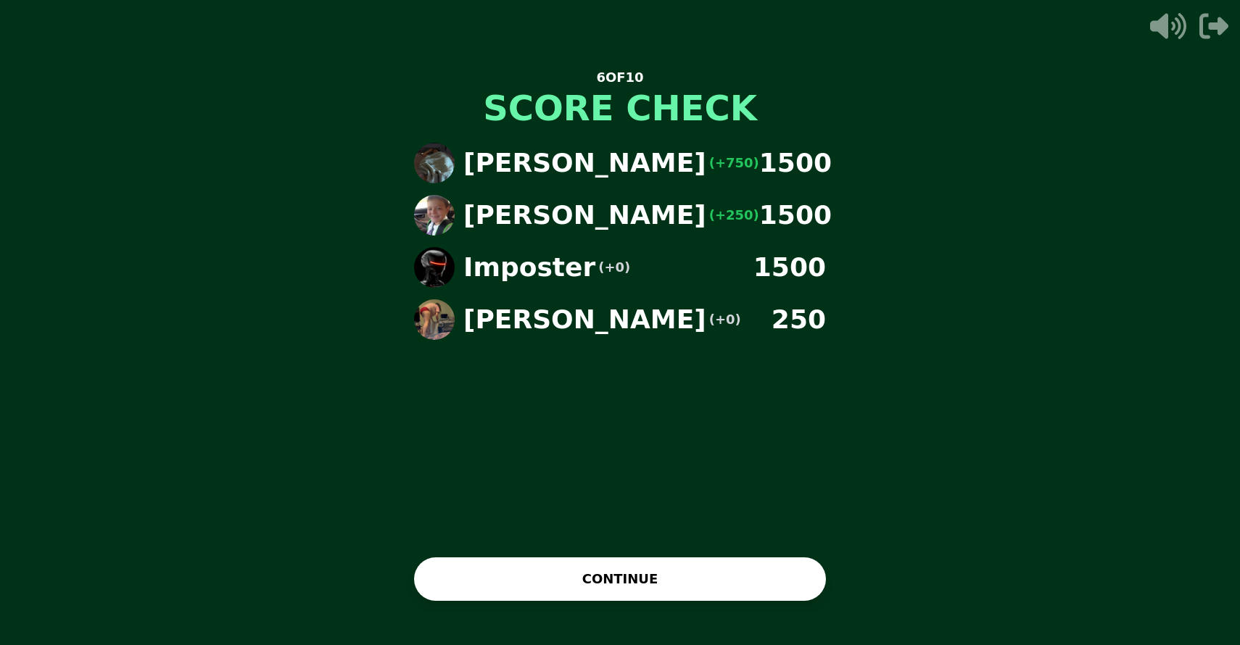
click at [673, 577] on button "CONTINUE" at bounding box center [620, 579] width 412 height 43
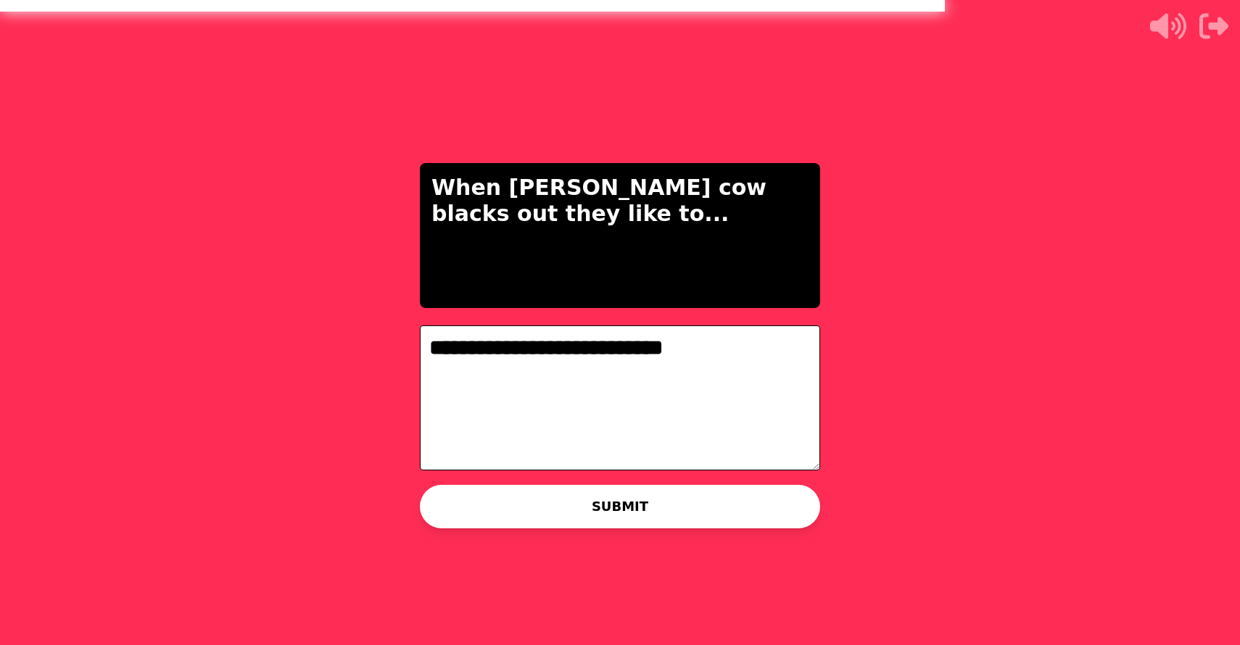
type textarea "**********"
click at [697, 552] on div "**********" at bounding box center [619, 322] width 435 height 645
click at [689, 501] on button "SUBMIT" at bounding box center [620, 506] width 400 height 43
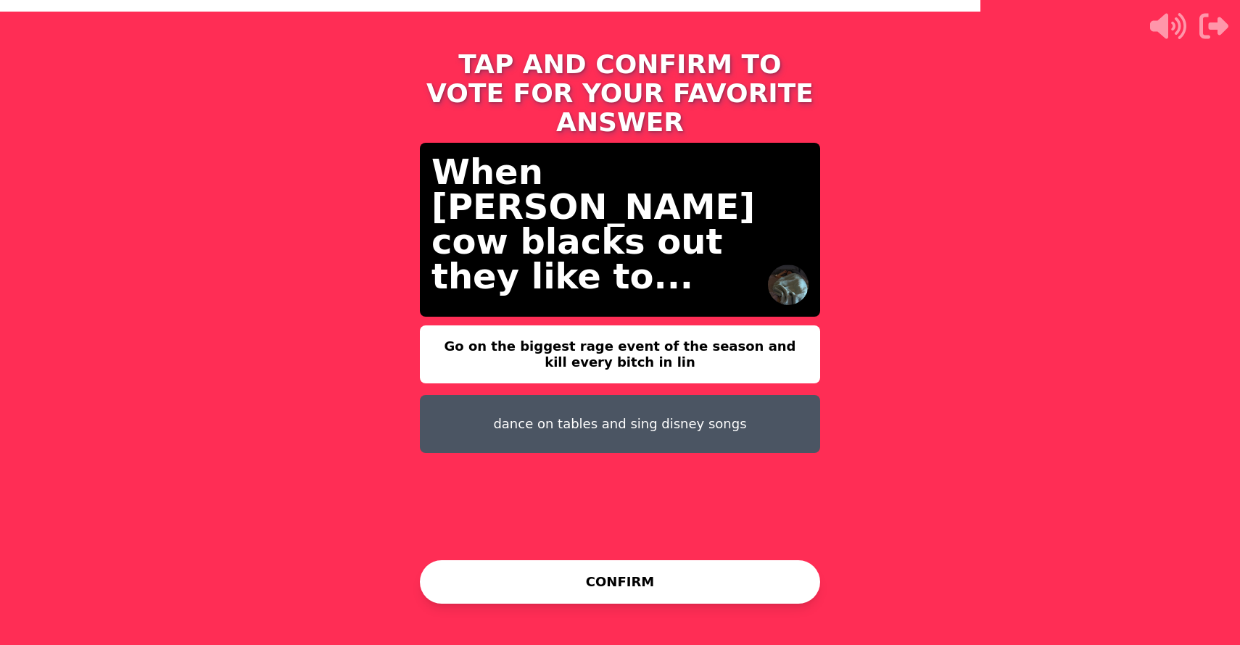
click at [637, 582] on button "CONFIRM" at bounding box center [620, 581] width 400 height 43
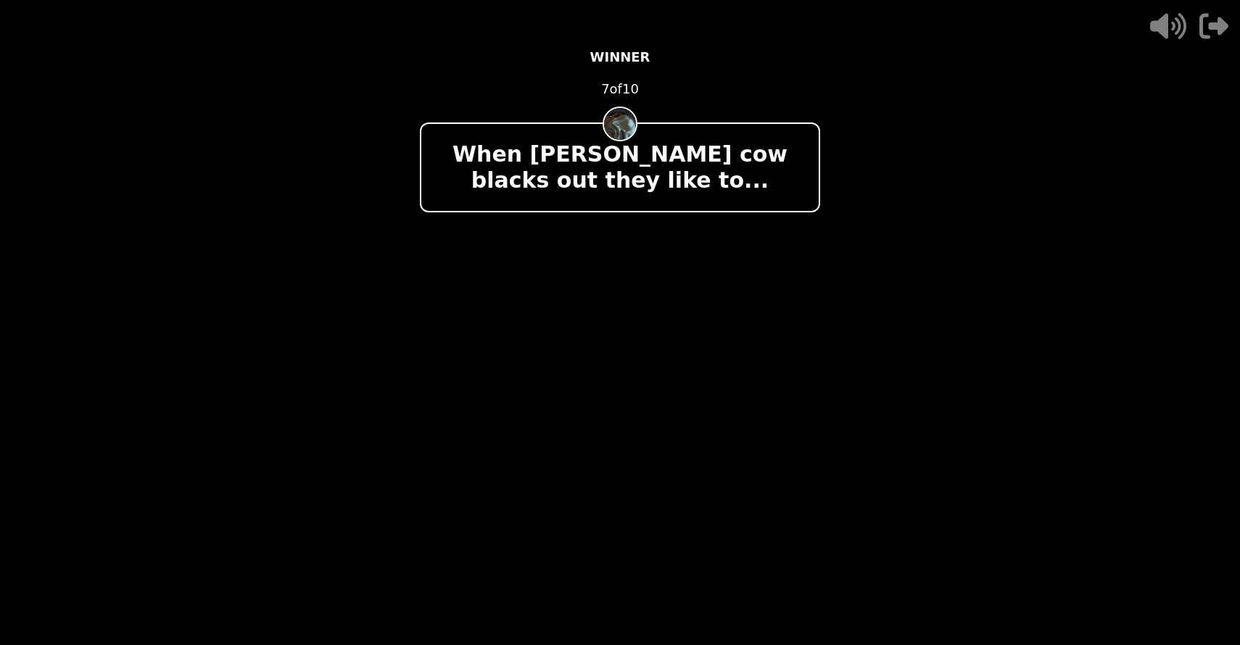
click at [1209, 24] on icon "button" at bounding box center [1213, 26] width 29 height 25
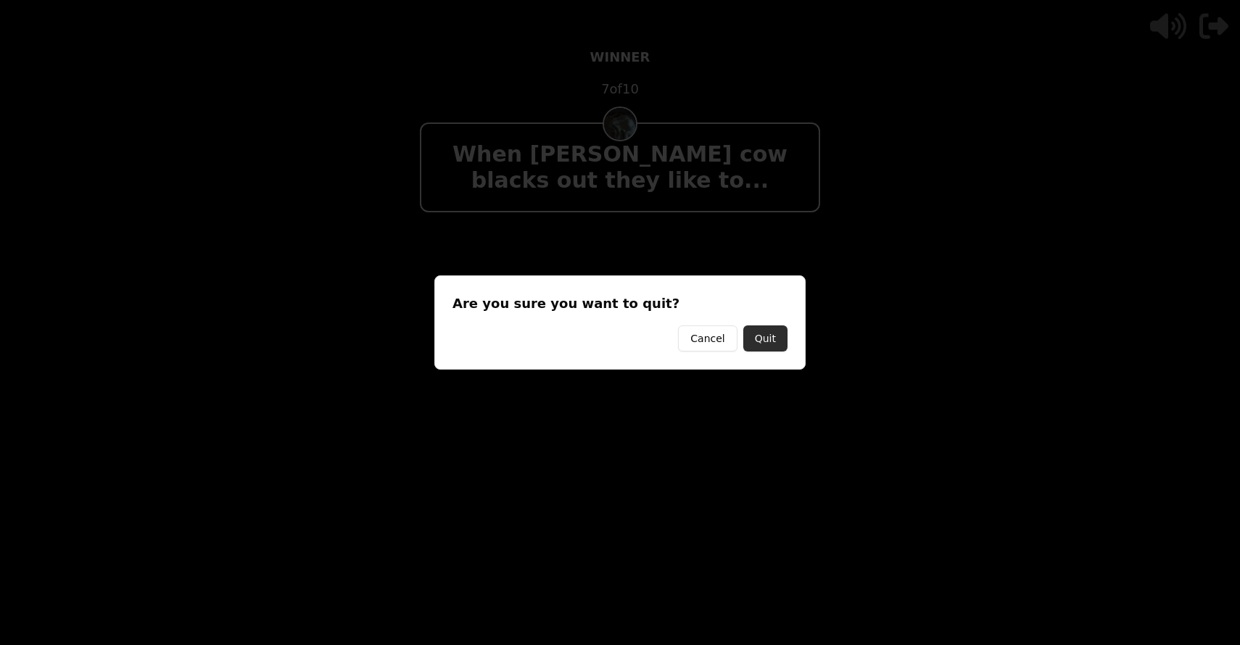
click at [773, 337] on button "Quit" at bounding box center [765, 339] width 44 height 26
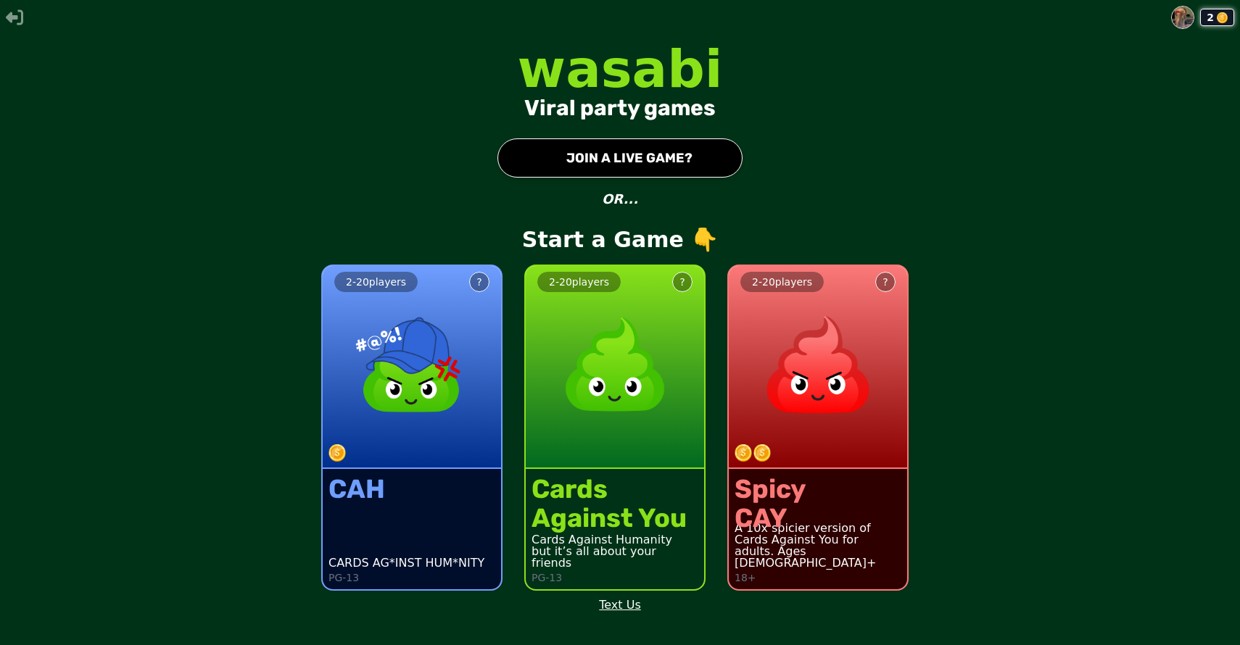
click at [1182, 15] on img at bounding box center [1183, 18] width 22 height 22
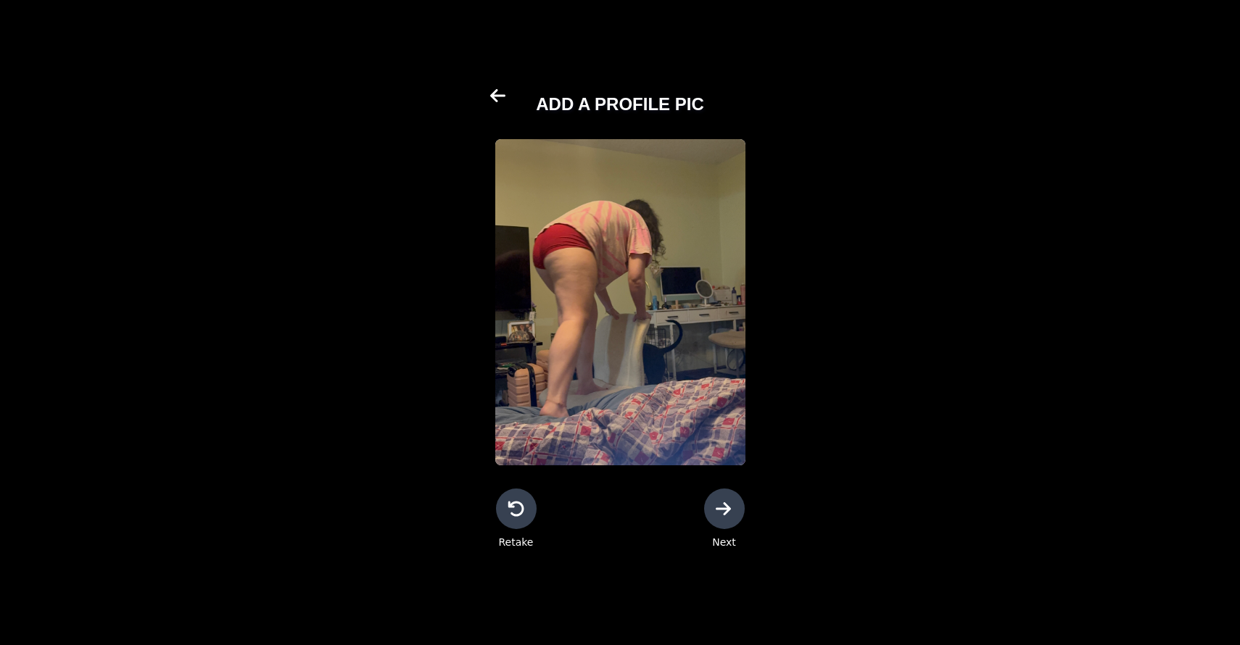
click at [503, 94] on icon at bounding box center [497, 94] width 15 height 13
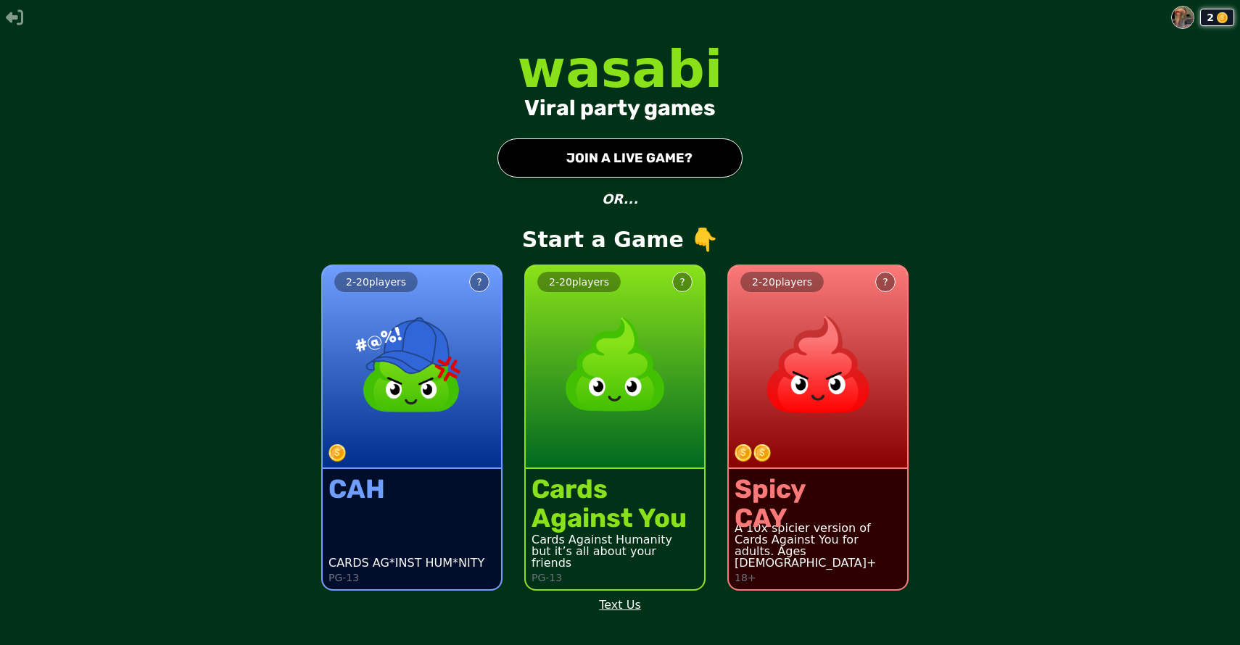
click at [1188, 17] on img at bounding box center [1183, 18] width 22 height 22
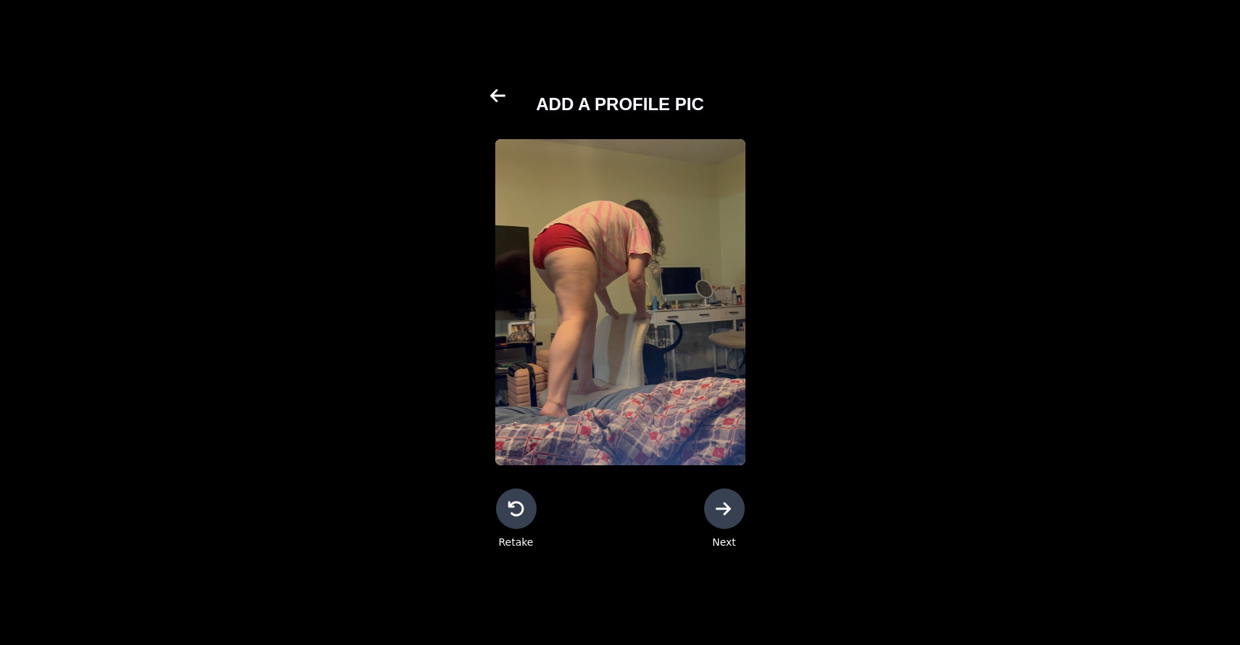
click at [500, 90] on icon at bounding box center [498, 95] width 17 height 17
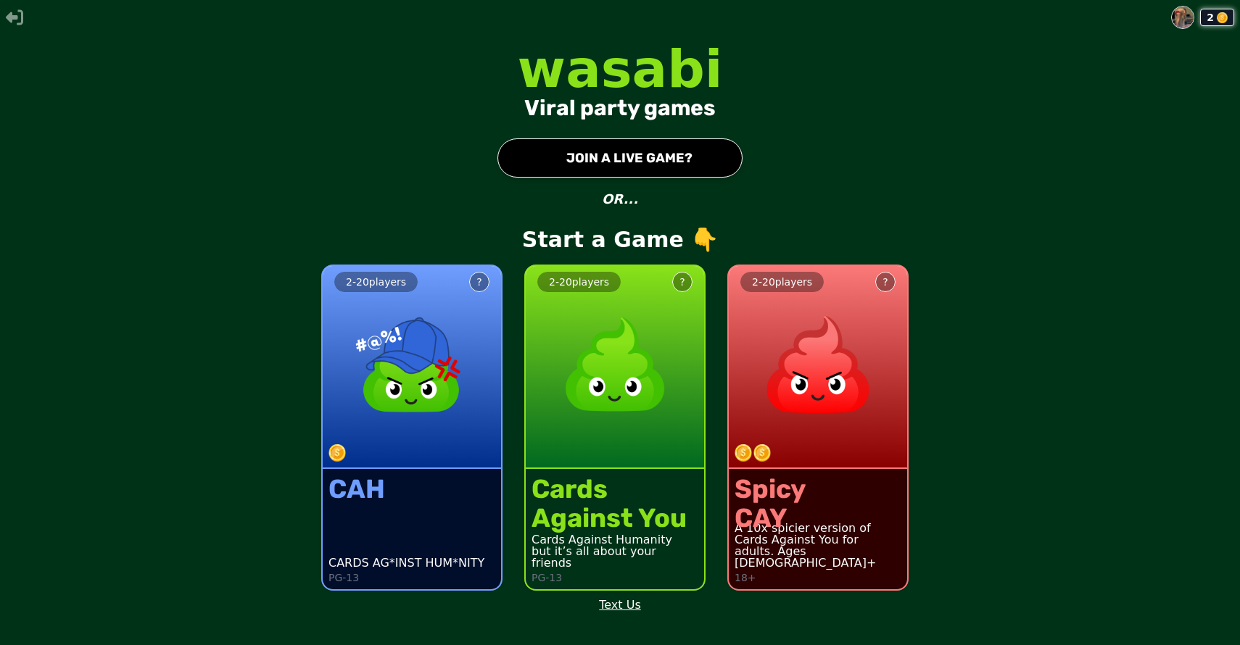
click at [858, 435] on div "2 - 20 players ?" at bounding box center [818, 367] width 178 height 203
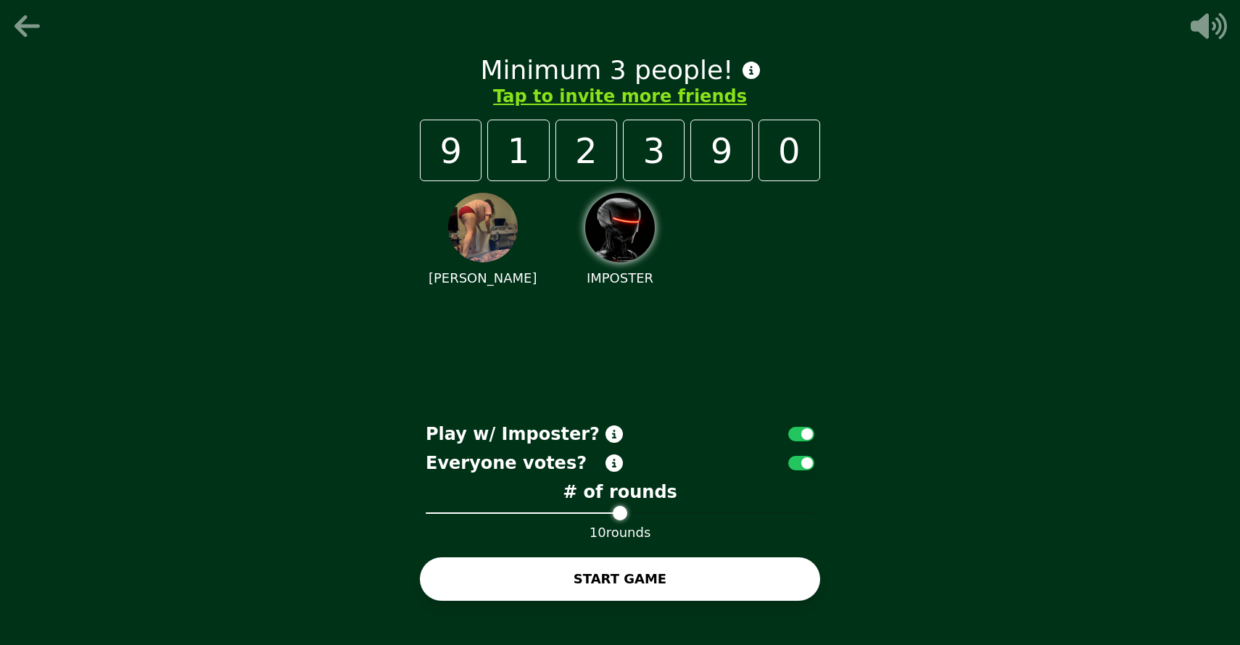
click at [30, 22] on icon at bounding box center [29, 26] width 35 height 29
